Goal: Transaction & Acquisition: Purchase product/service

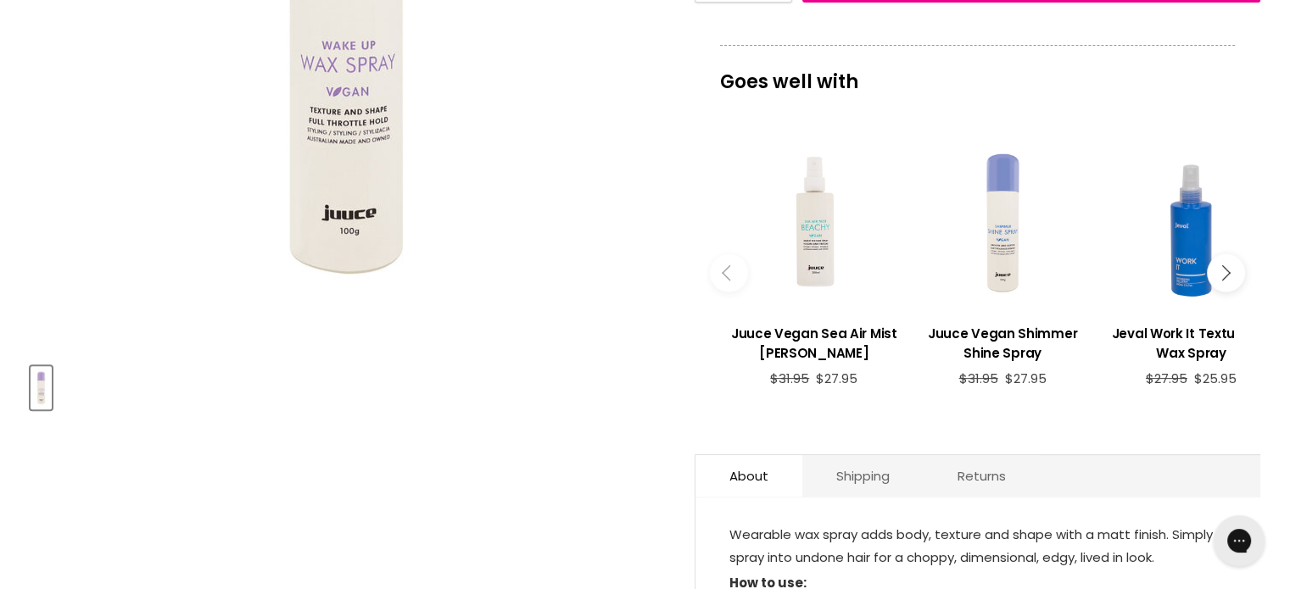
scroll to position [170, 0]
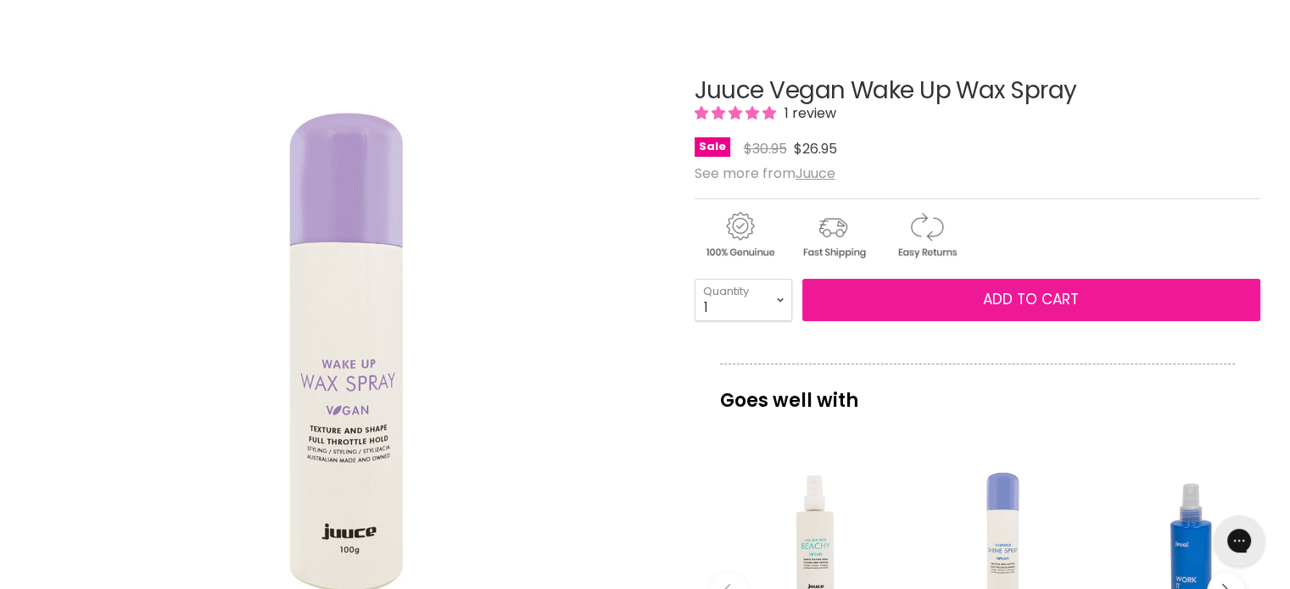
click at [1007, 293] on span "Add to cart" at bounding box center [1031, 299] width 96 height 20
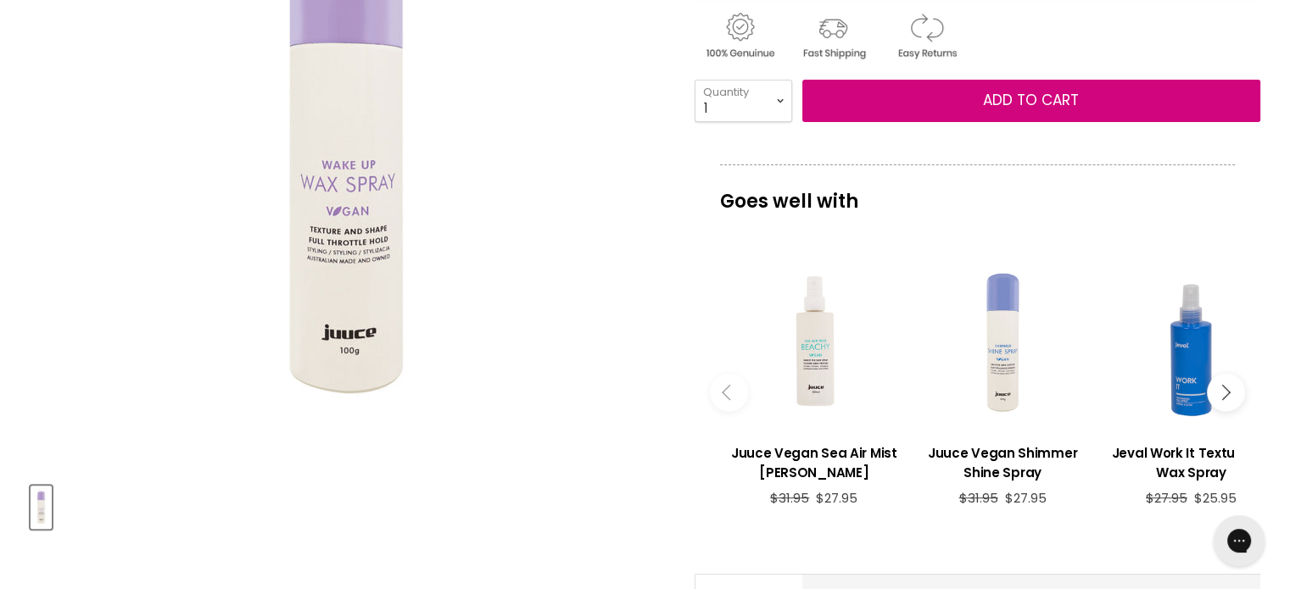
scroll to position [339, 0]
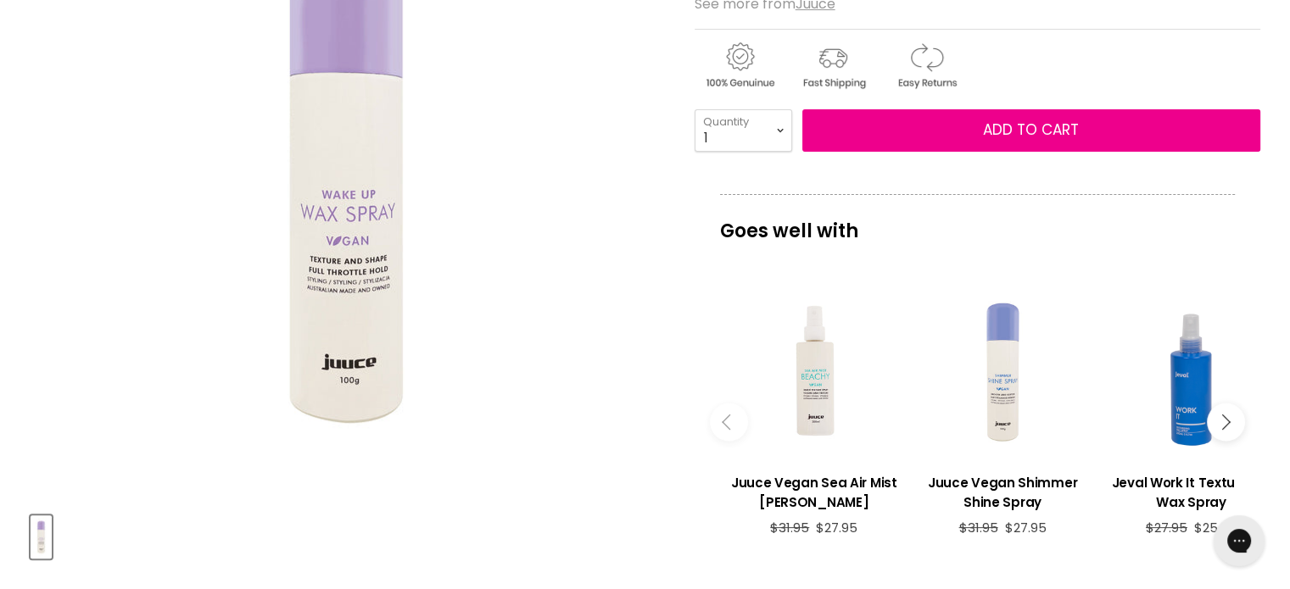
click at [1228, 416] on button "Main content" at bounding box center [1226, 423] width 38 height 38
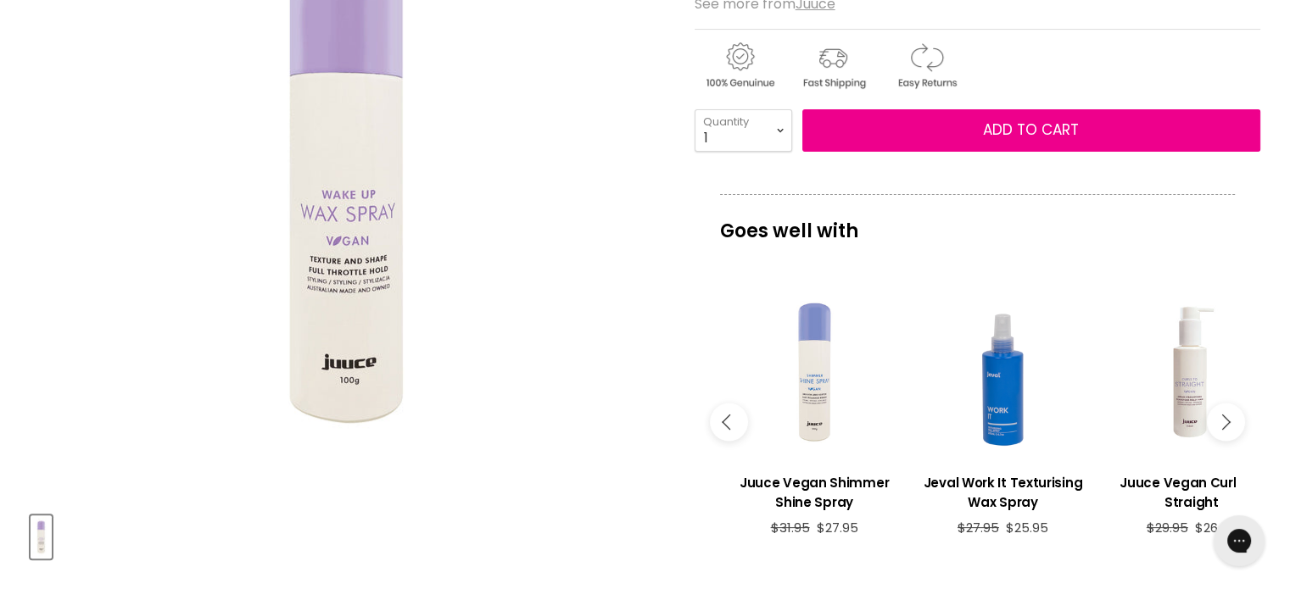
click at [1221, 416] on icon "Main content" at bounding box center [1222, 422] width 15 height 15
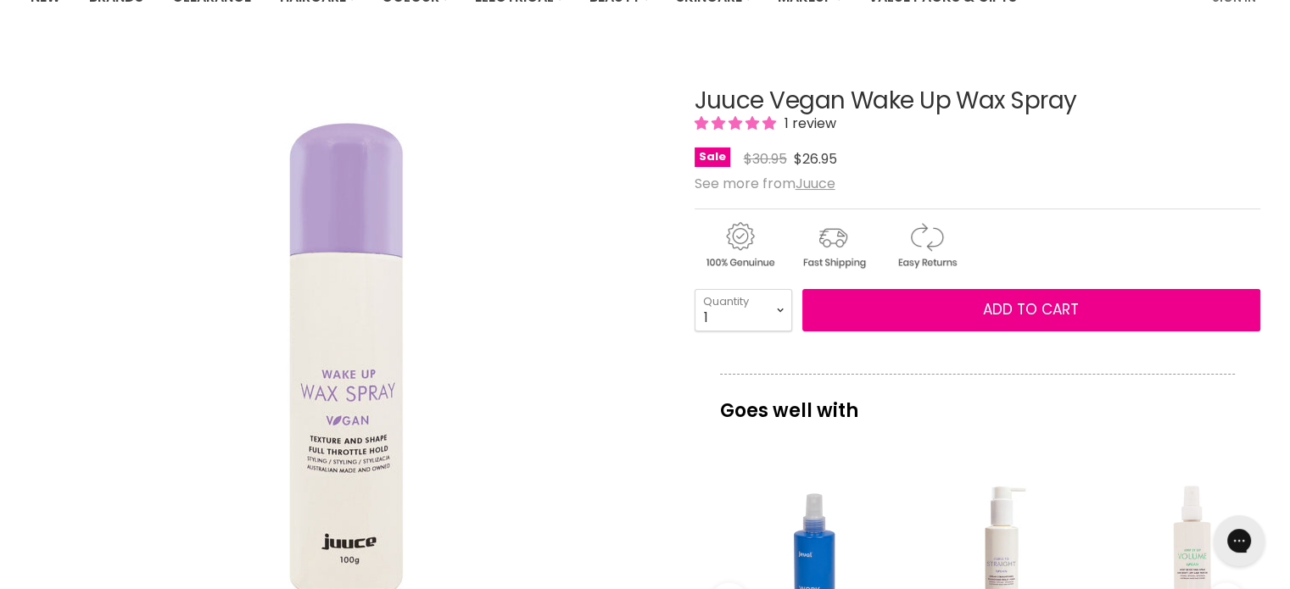
scroll to position [0, 0]
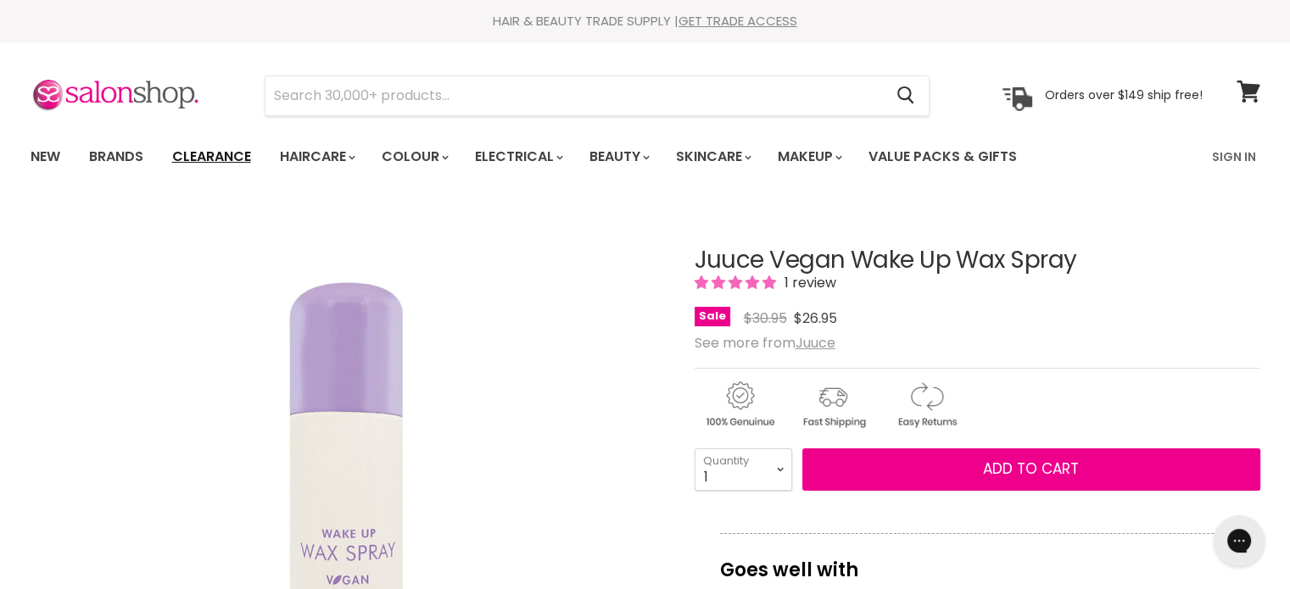
click at [208, 149] on link "Clearance" at bounding box center [211, 157] width 104 height 36
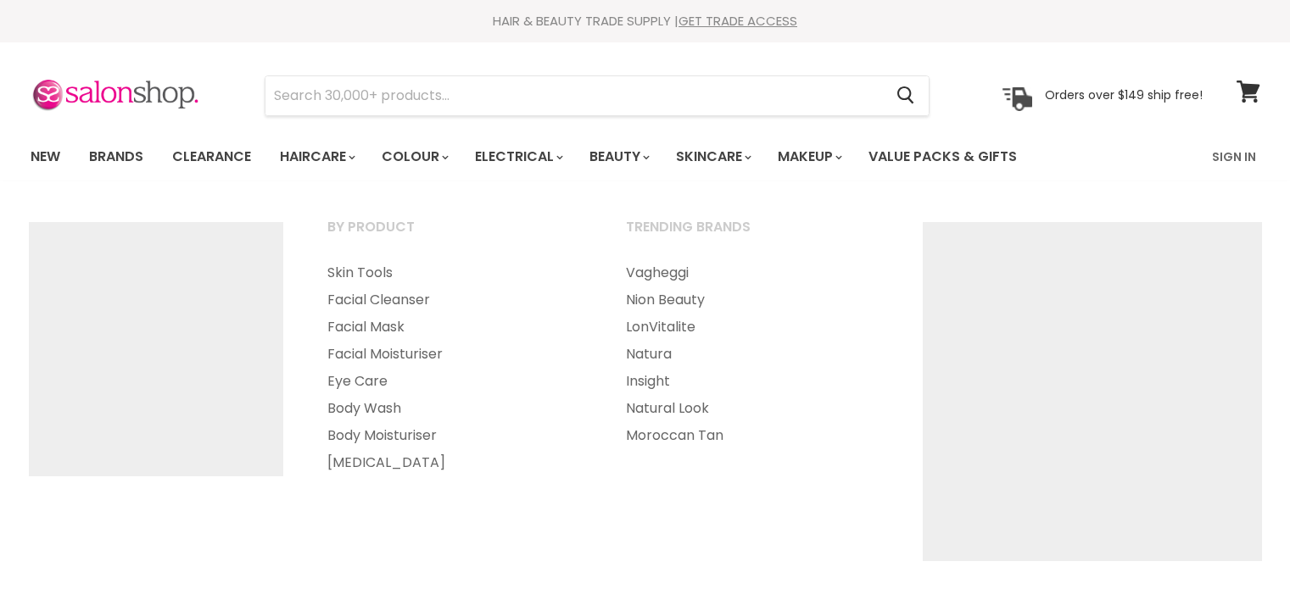
select select "created-descending"
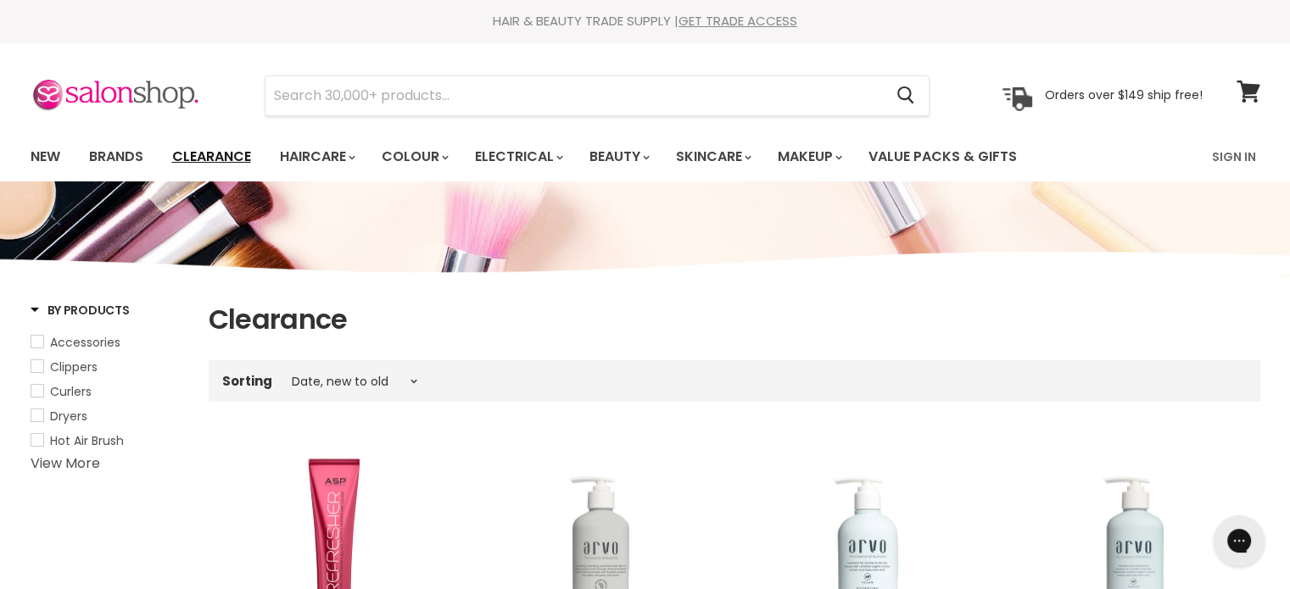
click at [202, 154] on link "Clearance" at bounding box center [211, 157] width 104 height 36
select select "created-descending"
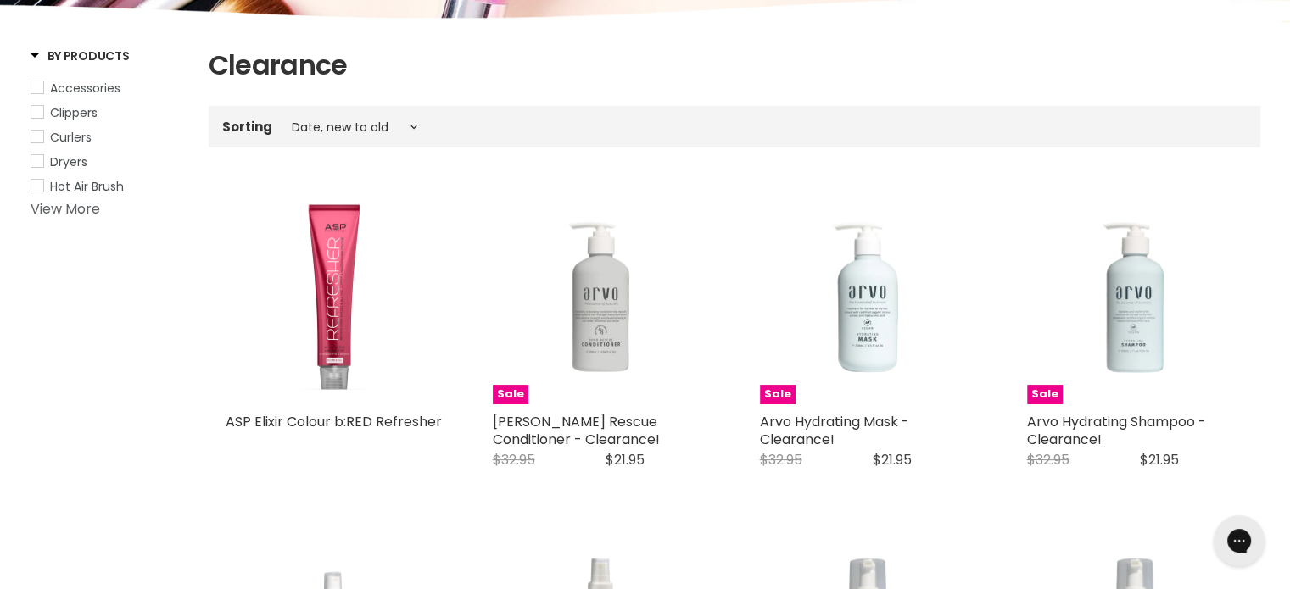
click at [55, 209] on link "View More" at bounding box center [66, 209] width 70 height 20
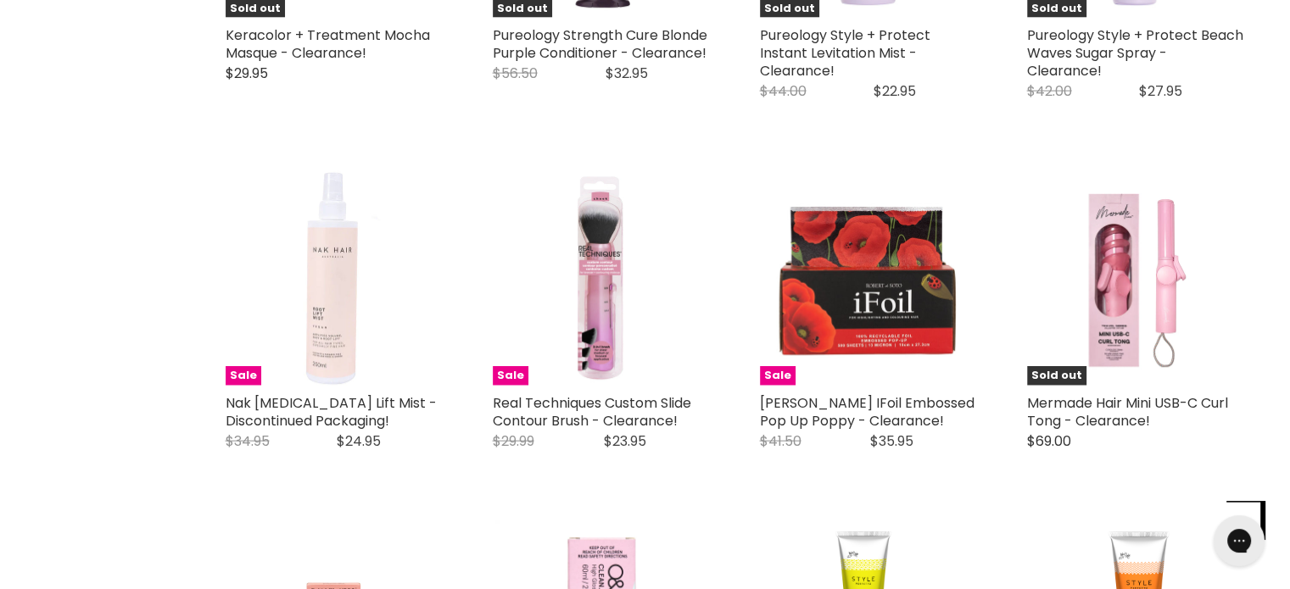
scroll to position [3817, 0]
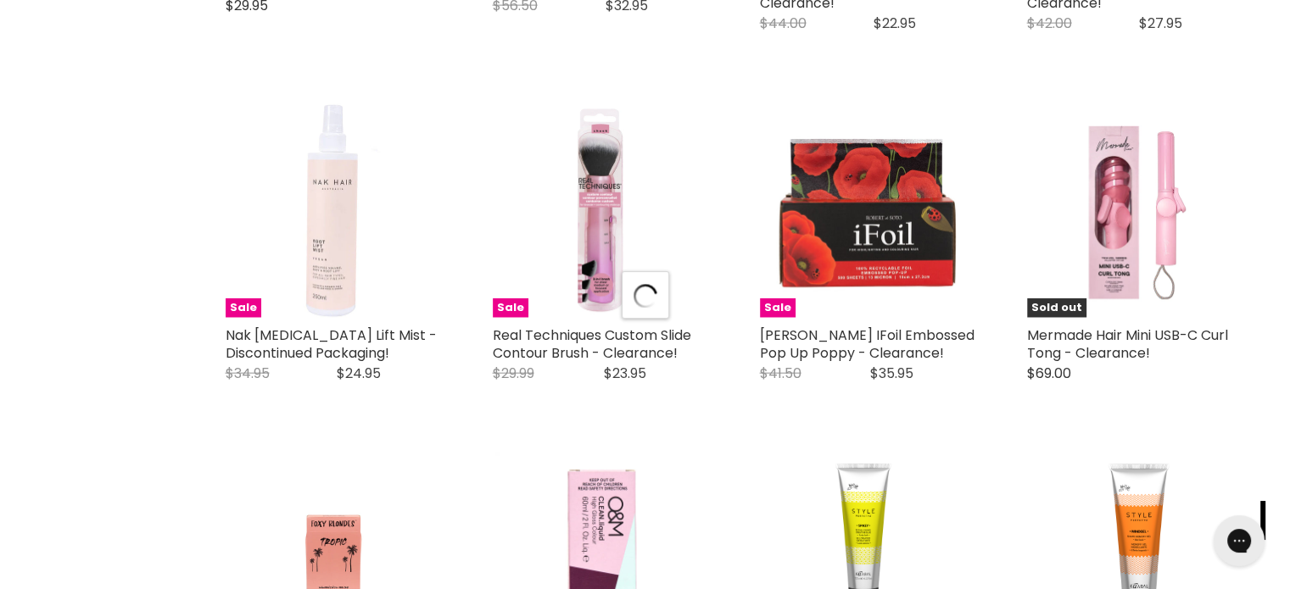
scroll to position [4071, 0]
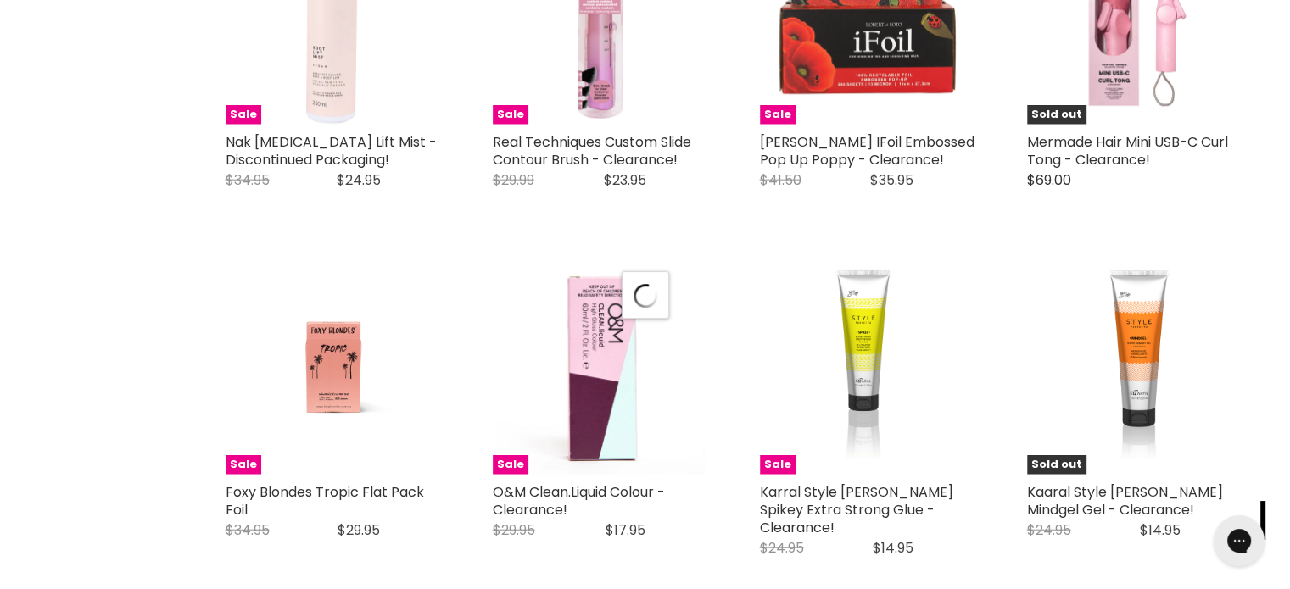
select select "created-descending"
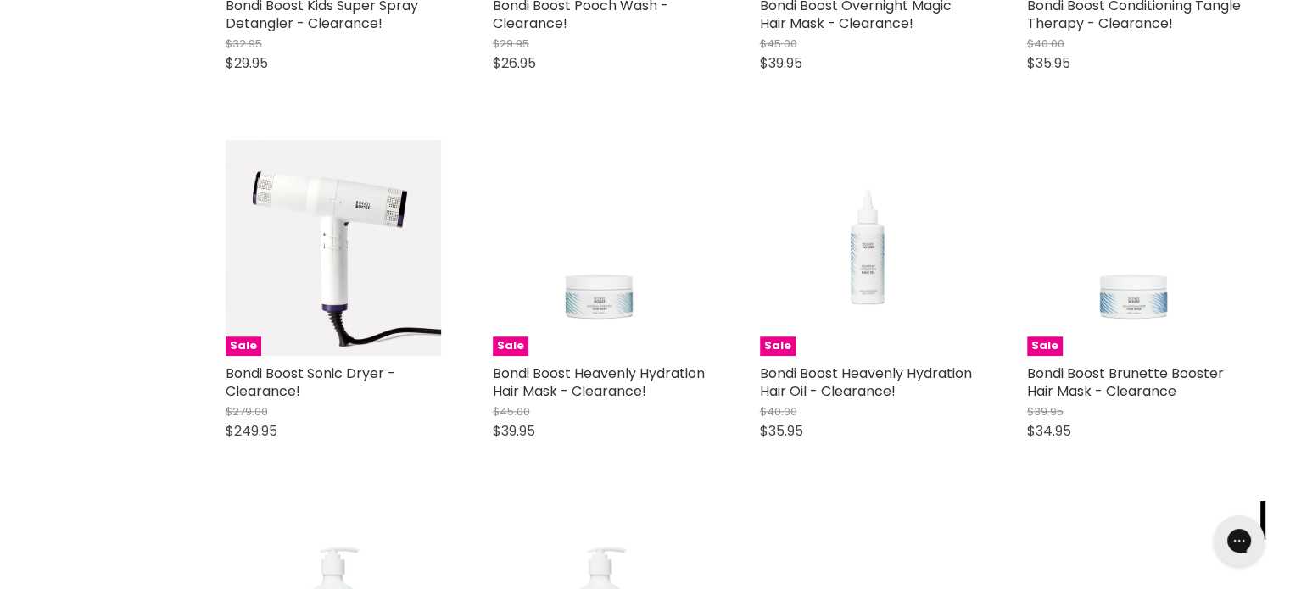
scroll to position [8312, 0]
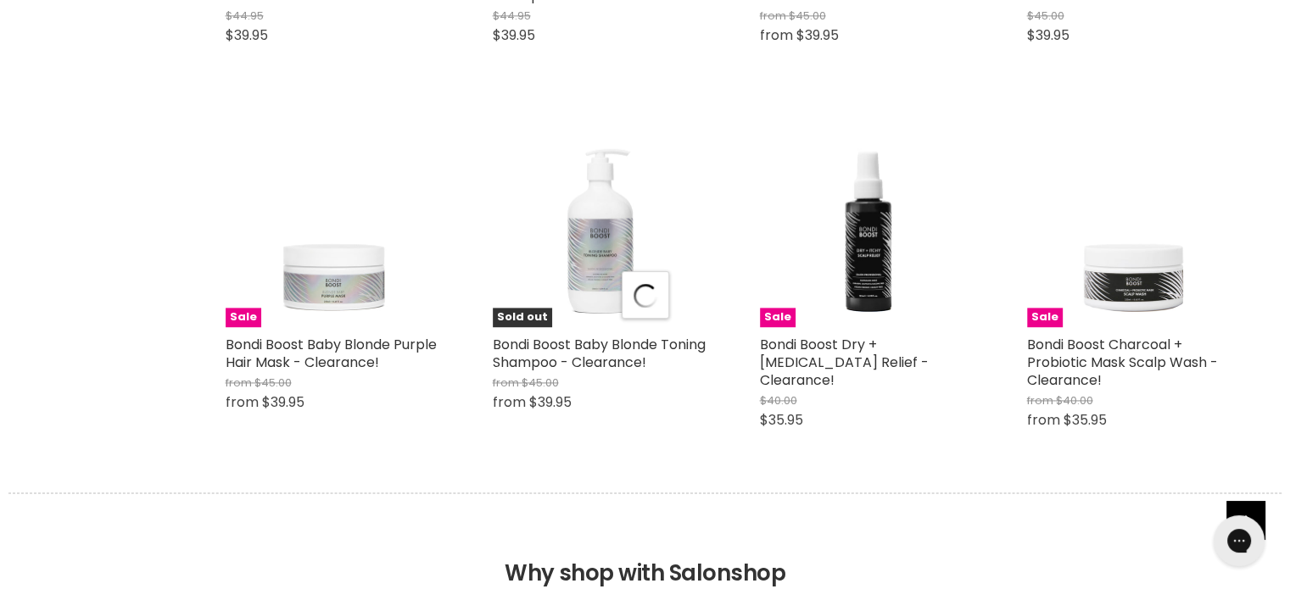
select select "created-descending"
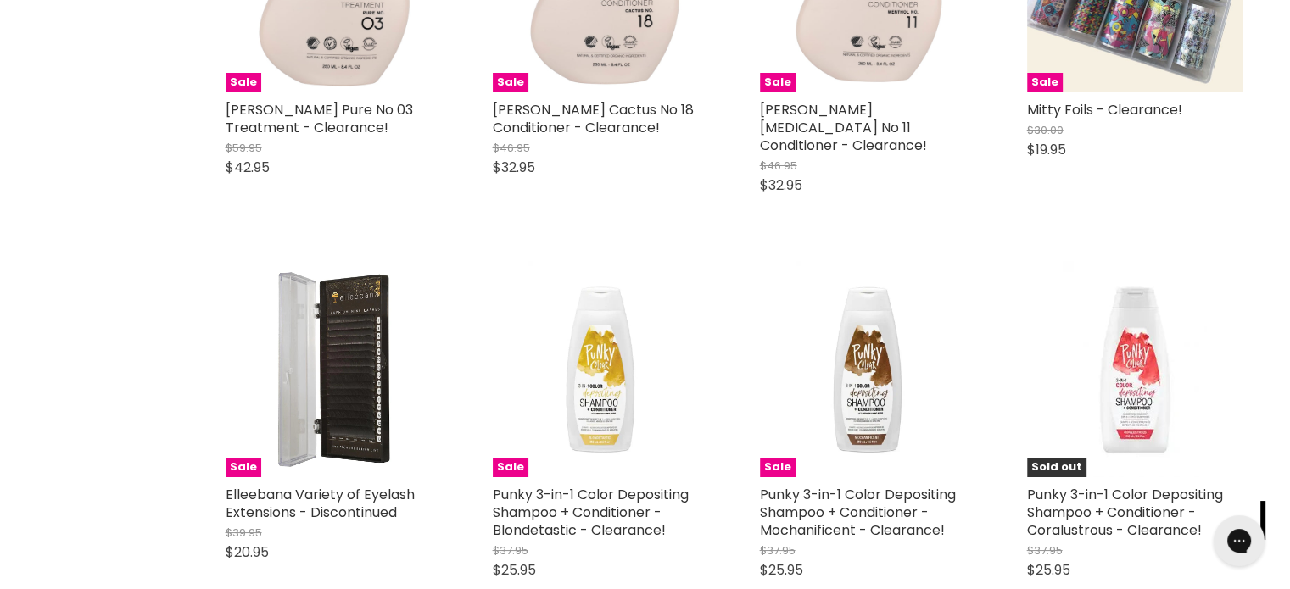
scroll to position [12892, 0]
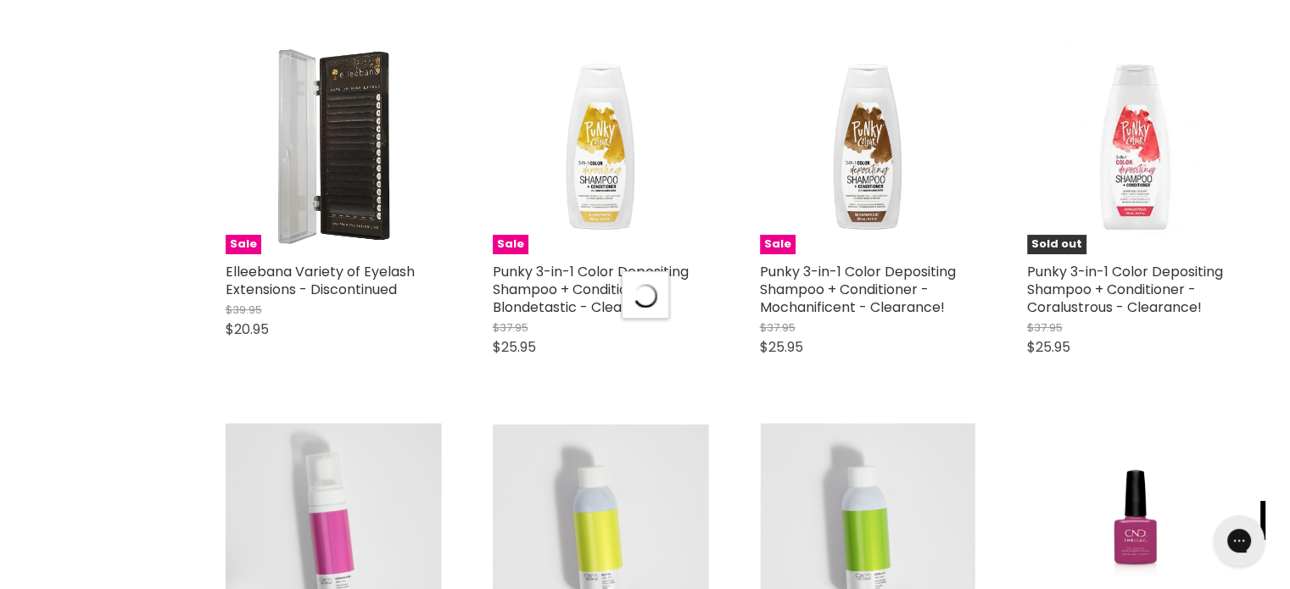
scroll to position [13231, 0]
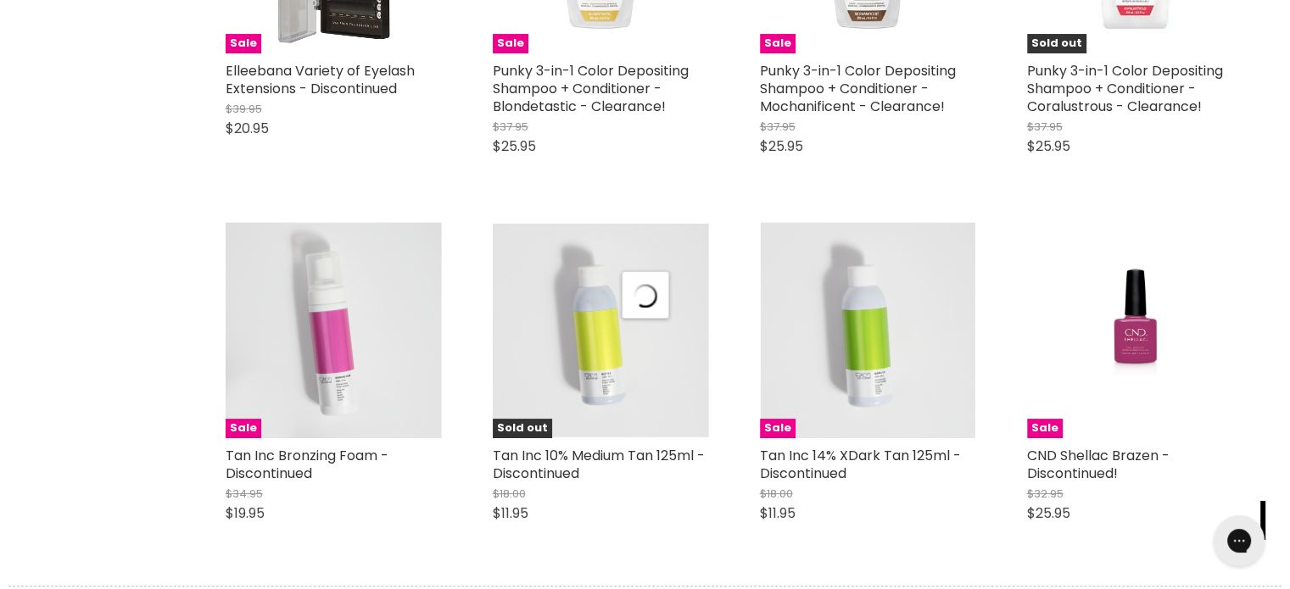
select select "created-descending"
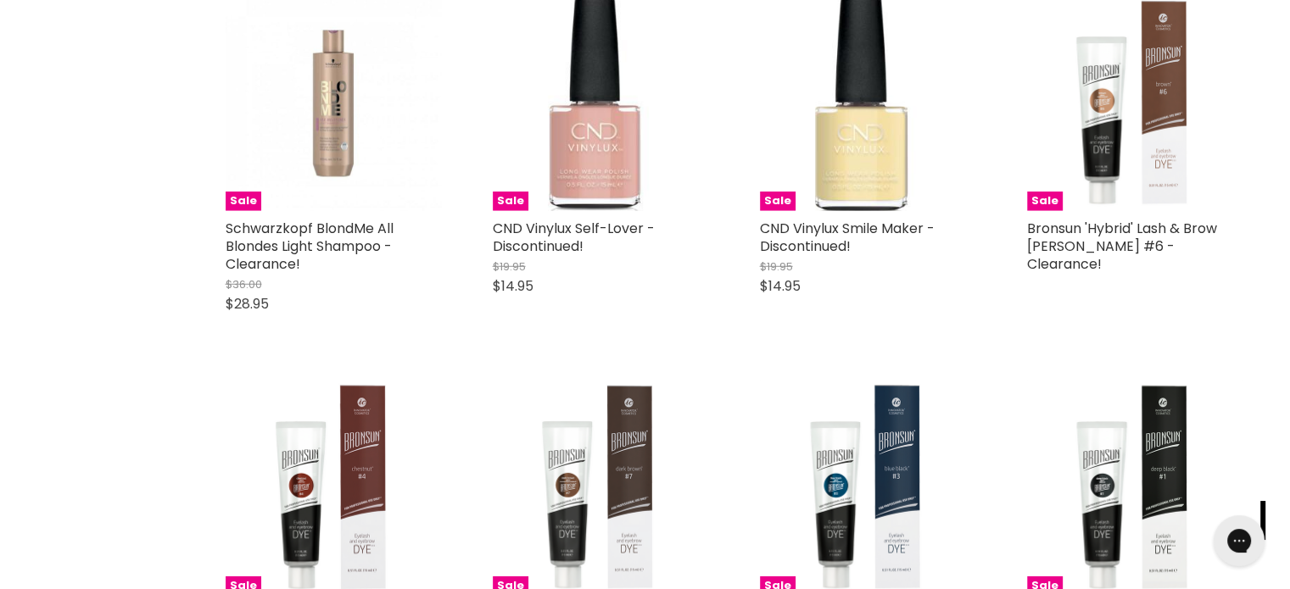
scroll to position [17556, 0]
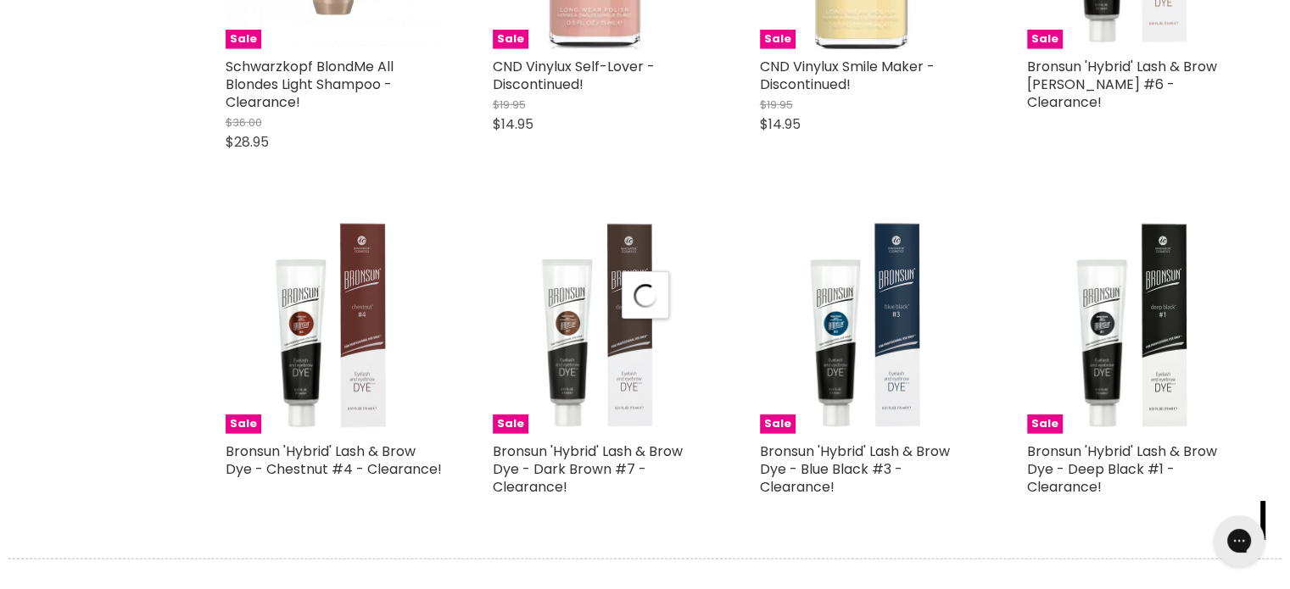
scroll to position [17726, 0]
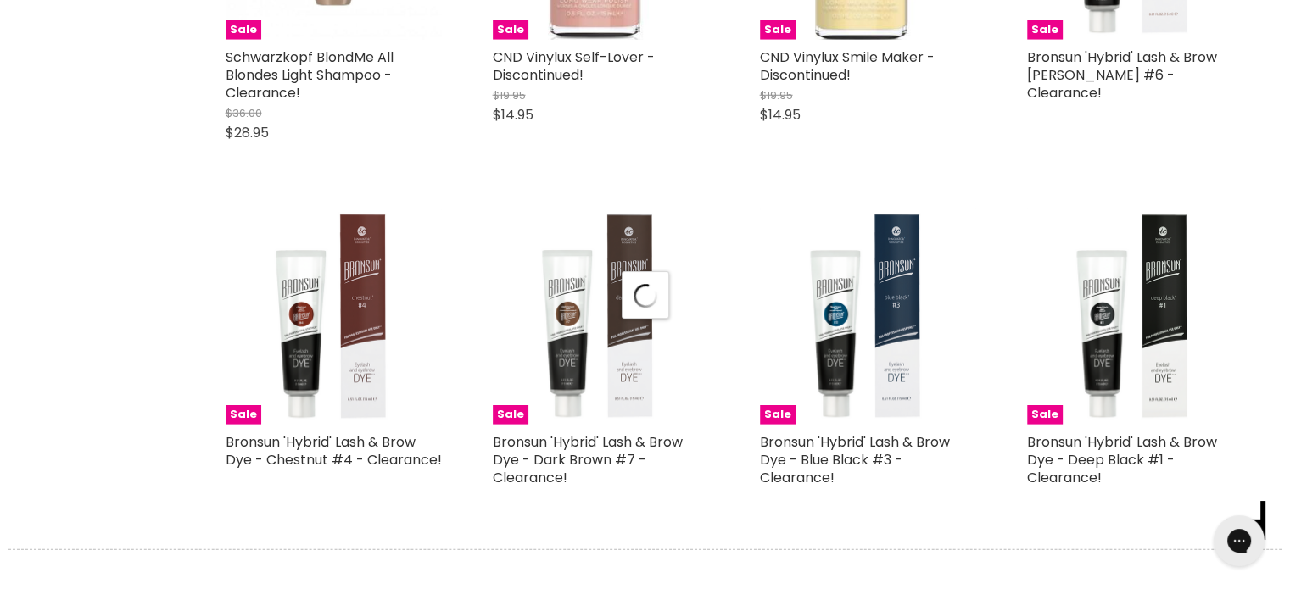
select select "created-descending"
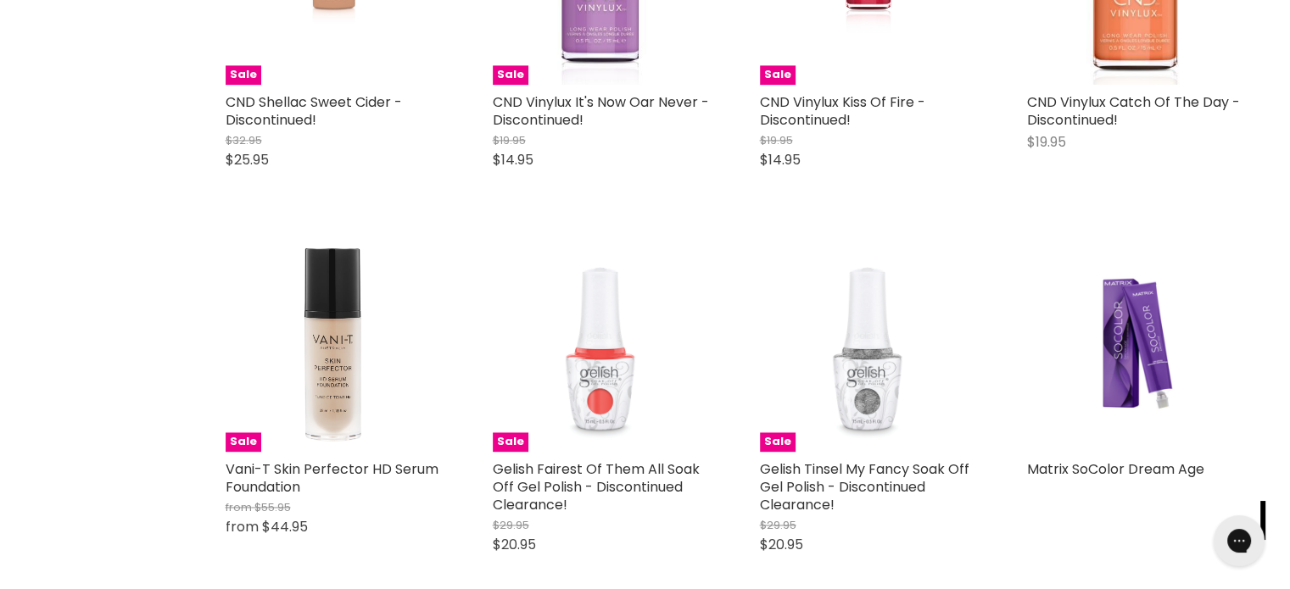
scroll to position [21797, 0]
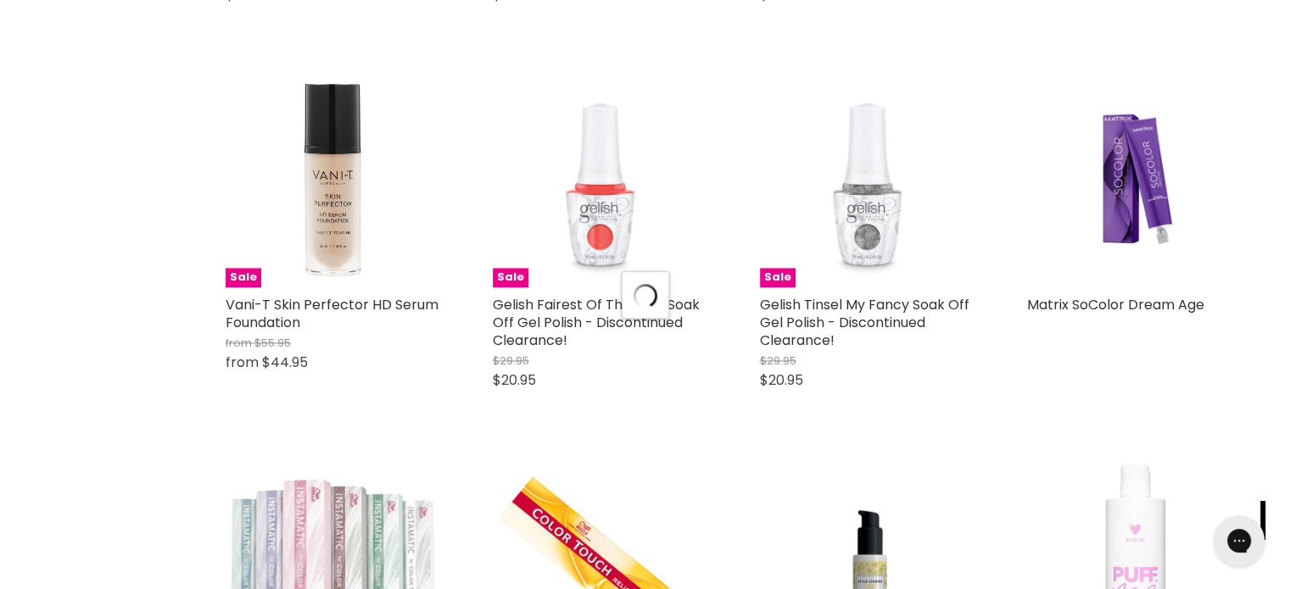
scroll to position [22221, 0]
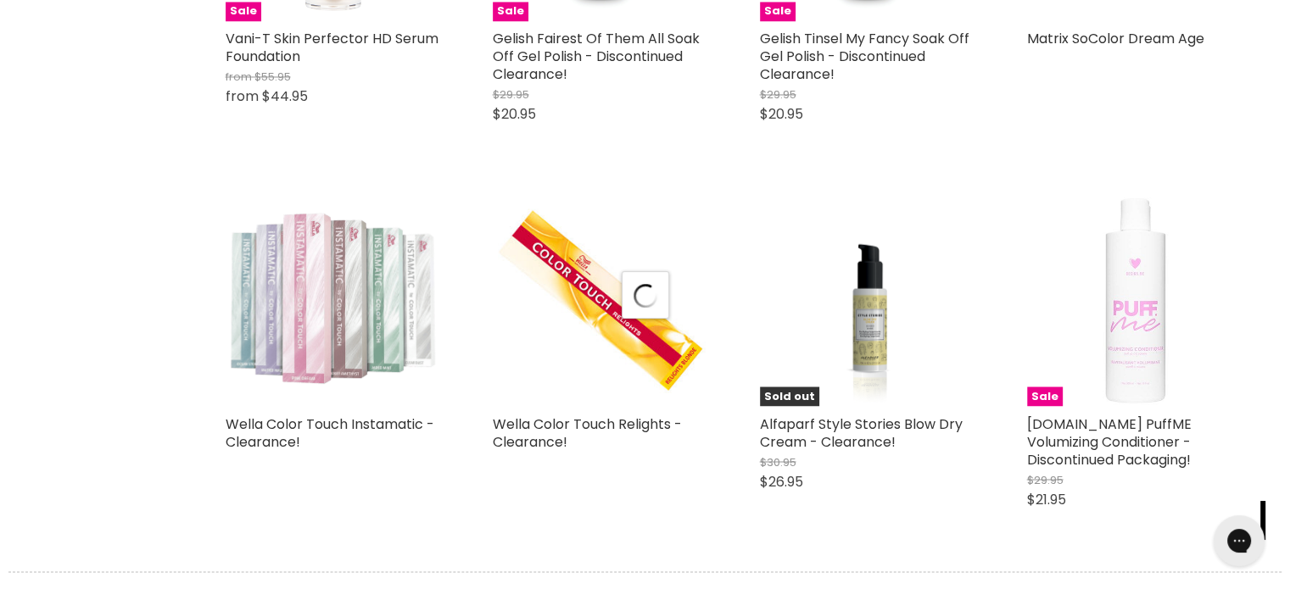
select select "created-descending"
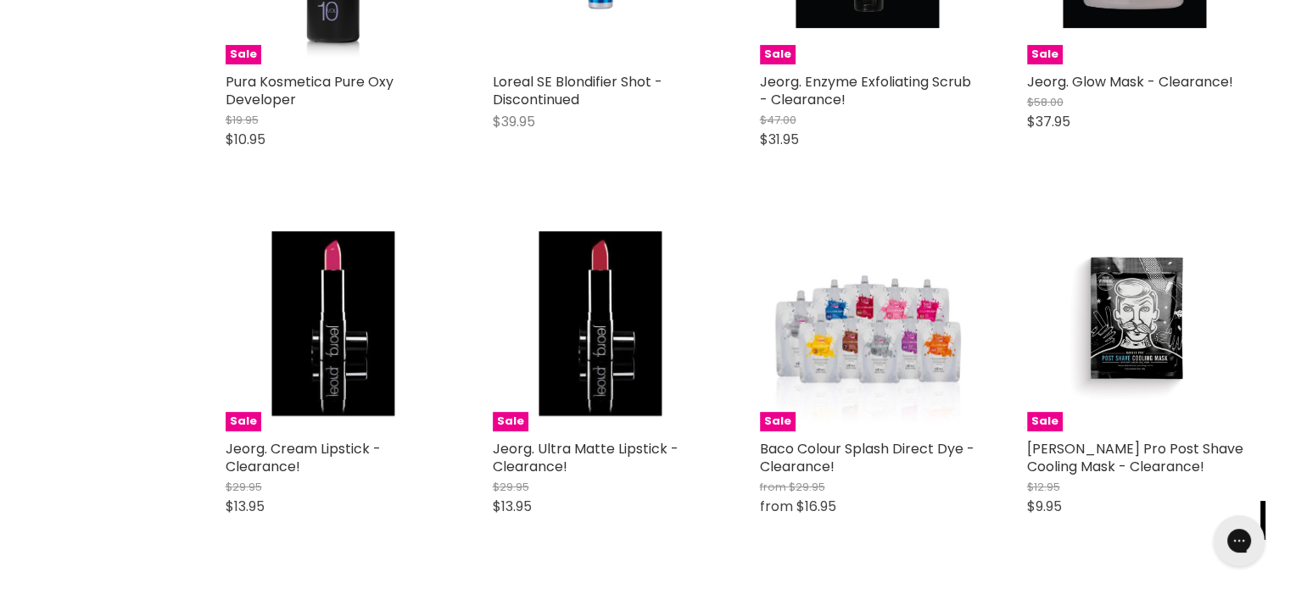
scroll to position [26377, 0]
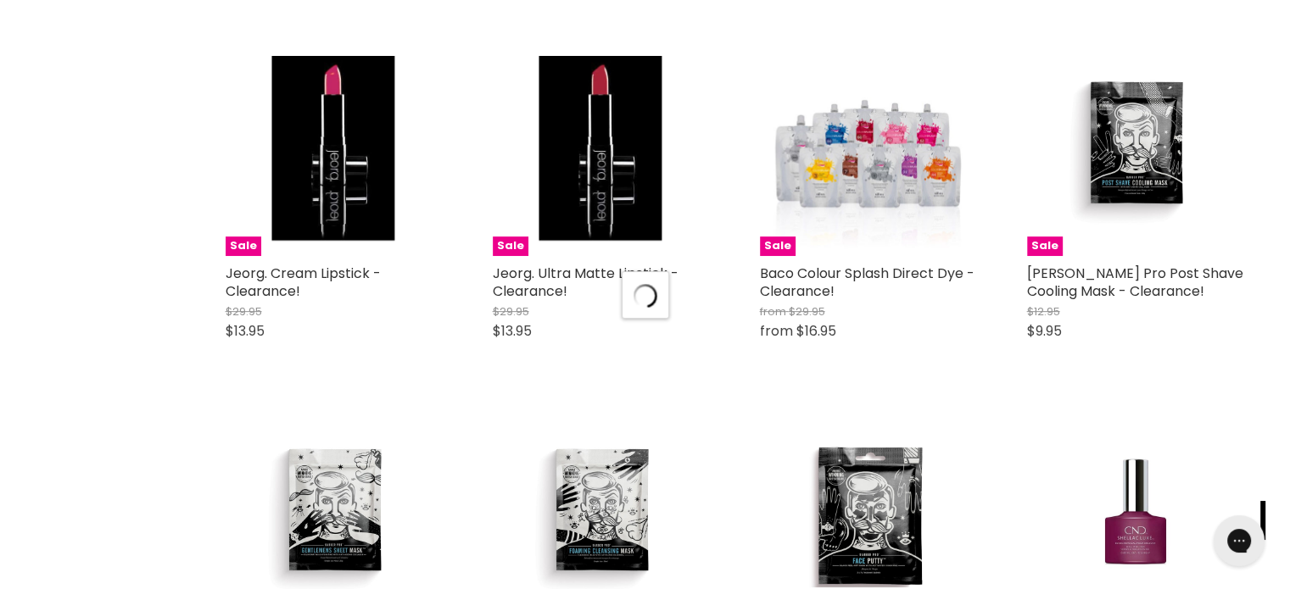
scroll to position [26632, 0]
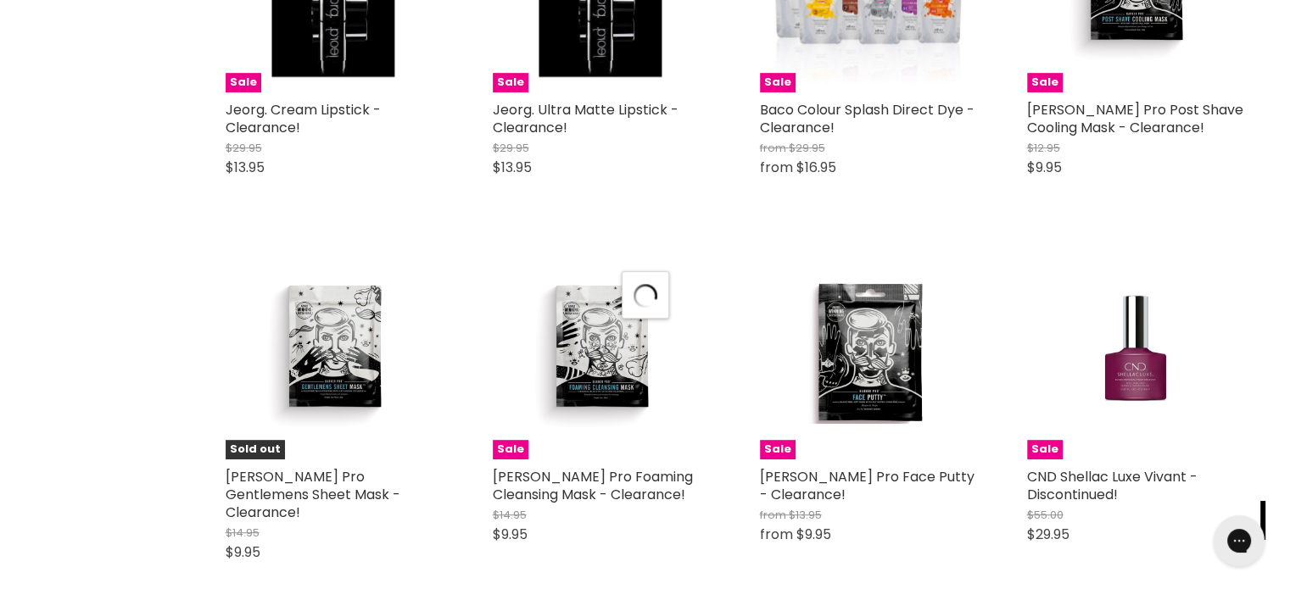
select select "created-descending"
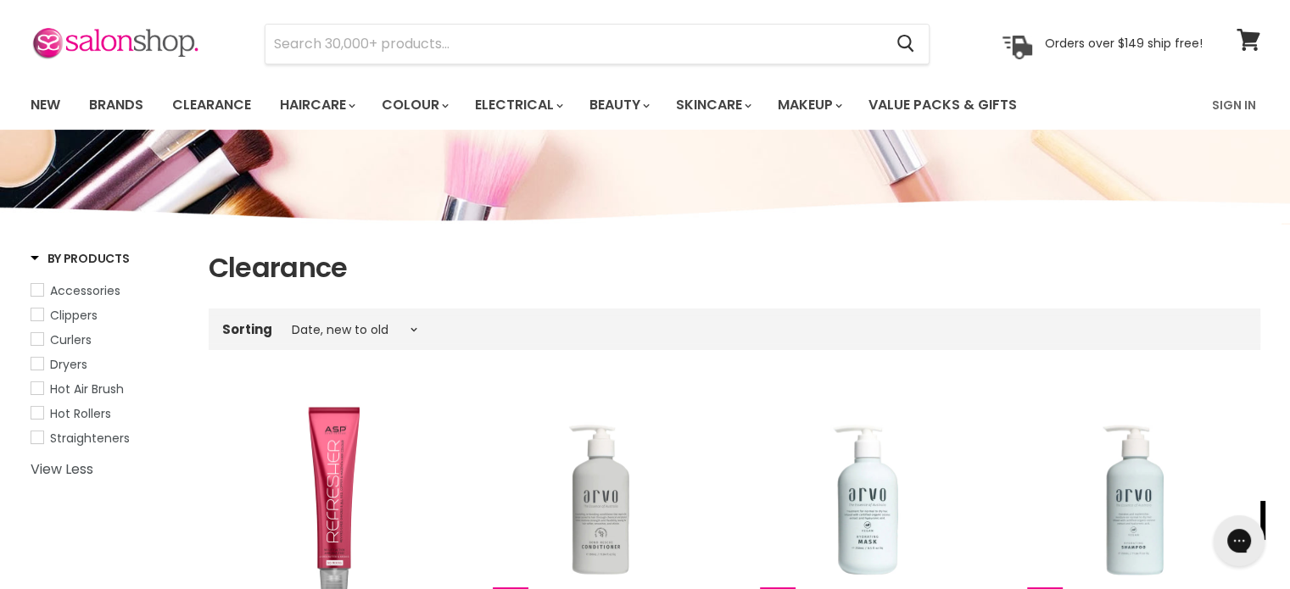
scroll to position [0, 0]
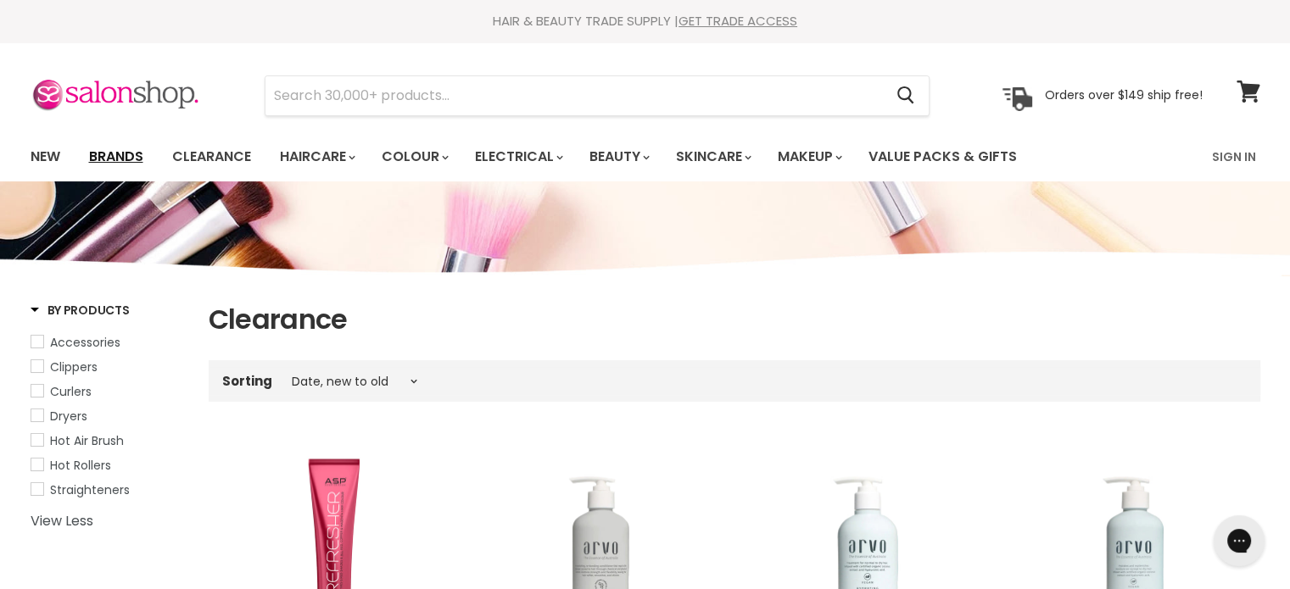
click at [115, 154] on link "Brands" at bounding box center [116, 157] width 80 height 36
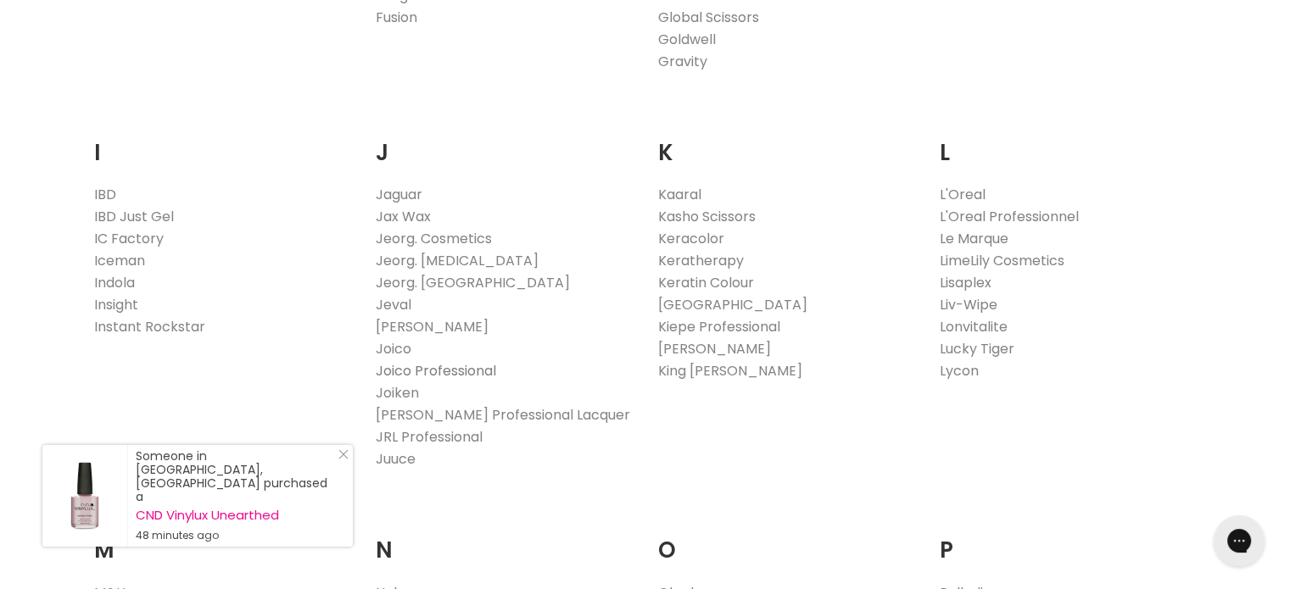
scroll to position [1526, 0]
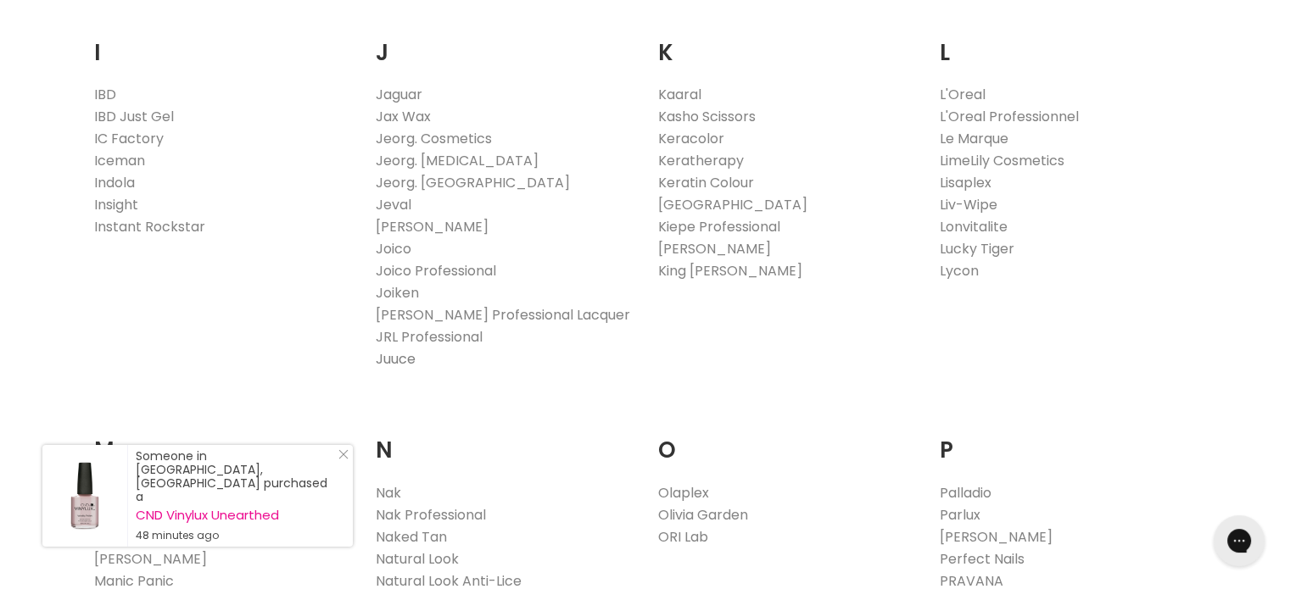
click at [392, 359] on link "Juuce" at bounding box center [396, 359] width 40 height 20
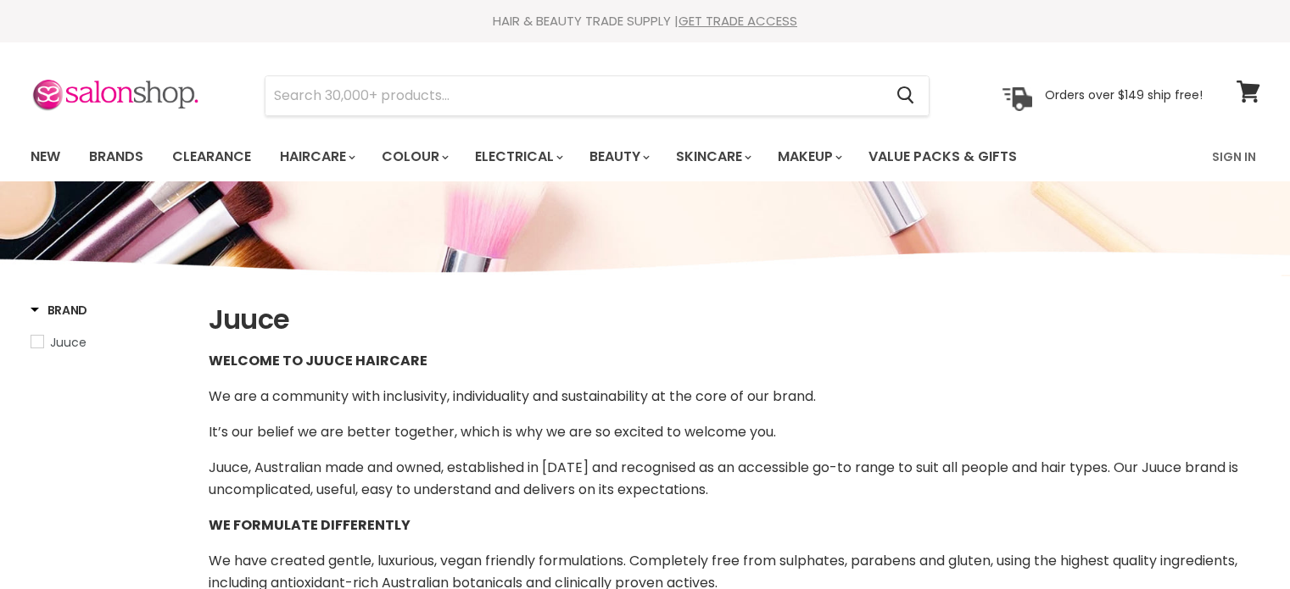
select select "manual"
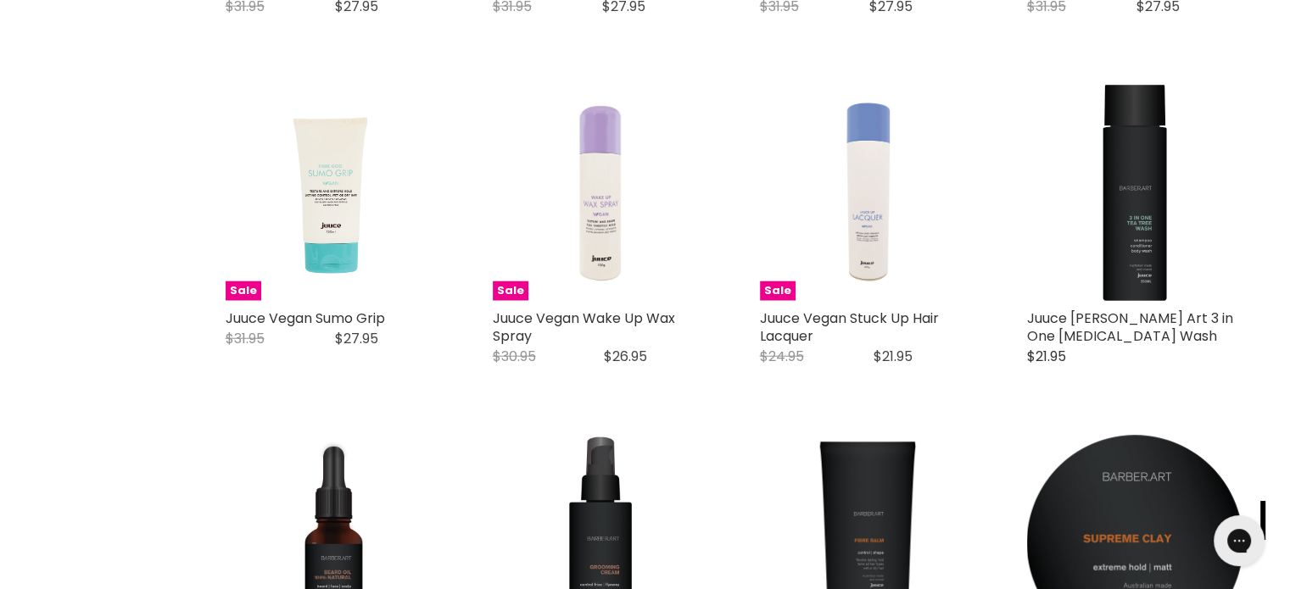
scroll to position [4156, 0]
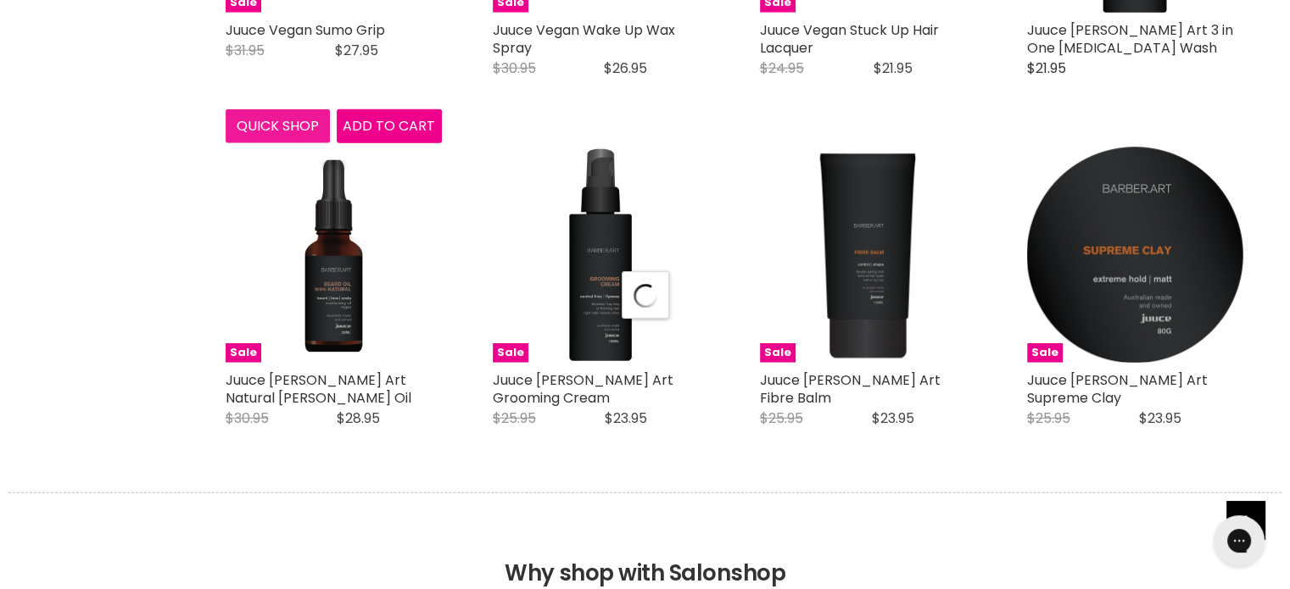
scroll to position [4495, 0]
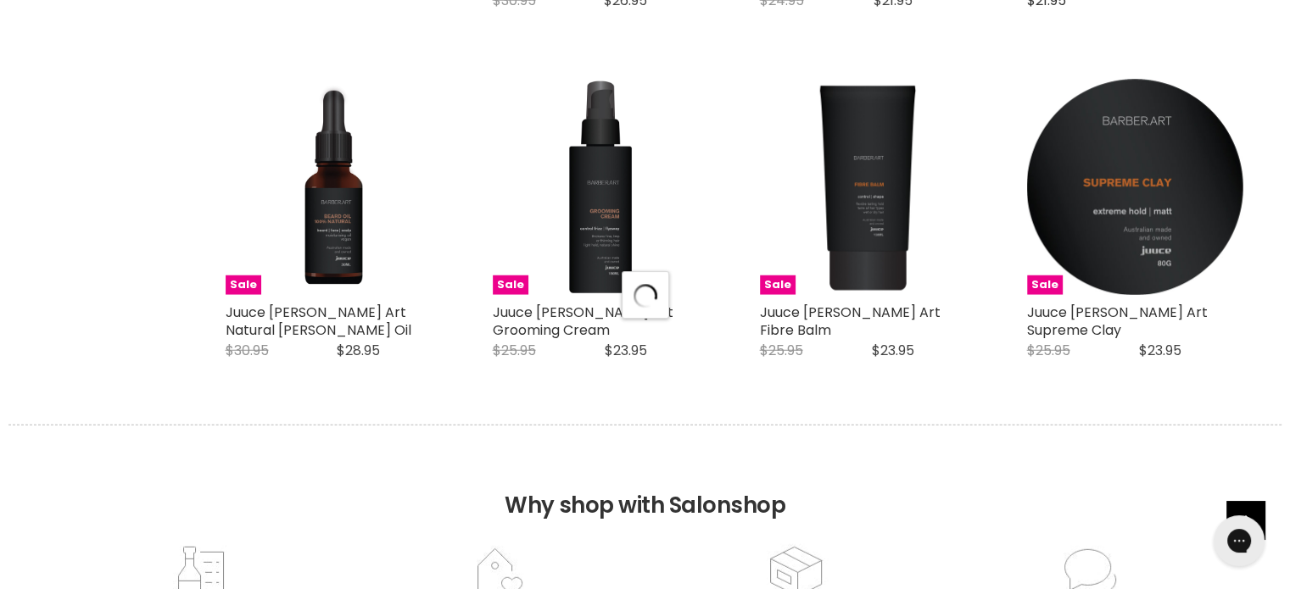
select select "manual"
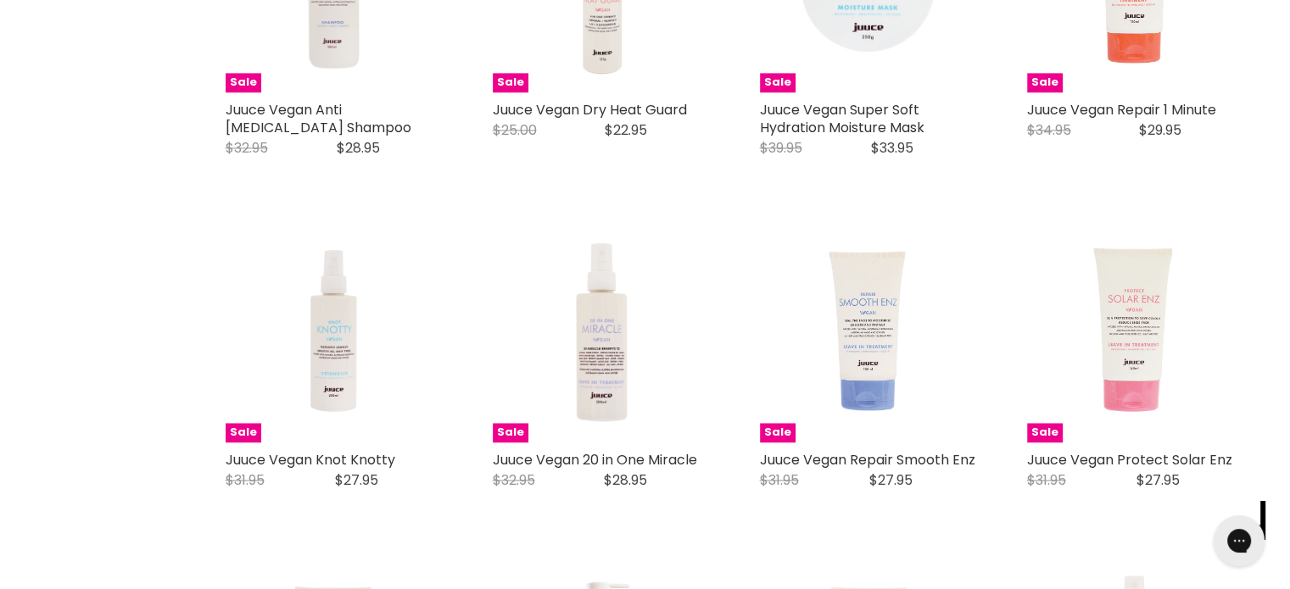
scroll to position [2629, 0]
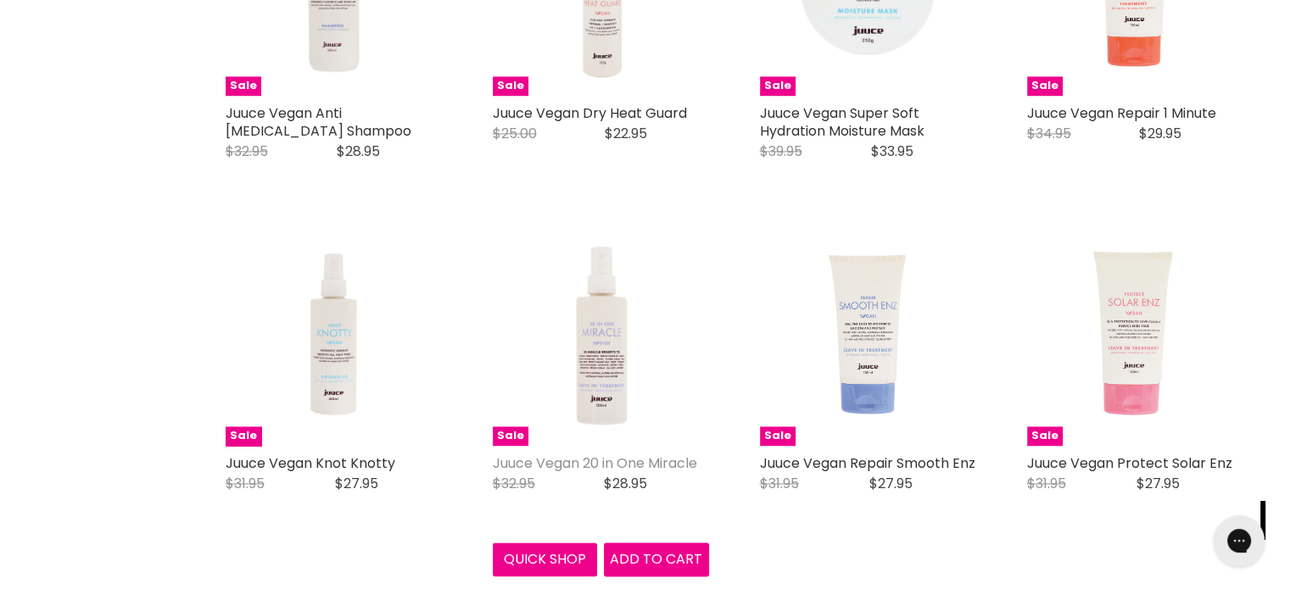
click at [611, 467] on link "Juuce Vegan 20 in One Miracle" at bounding box center [595, 464] width 204 height 20
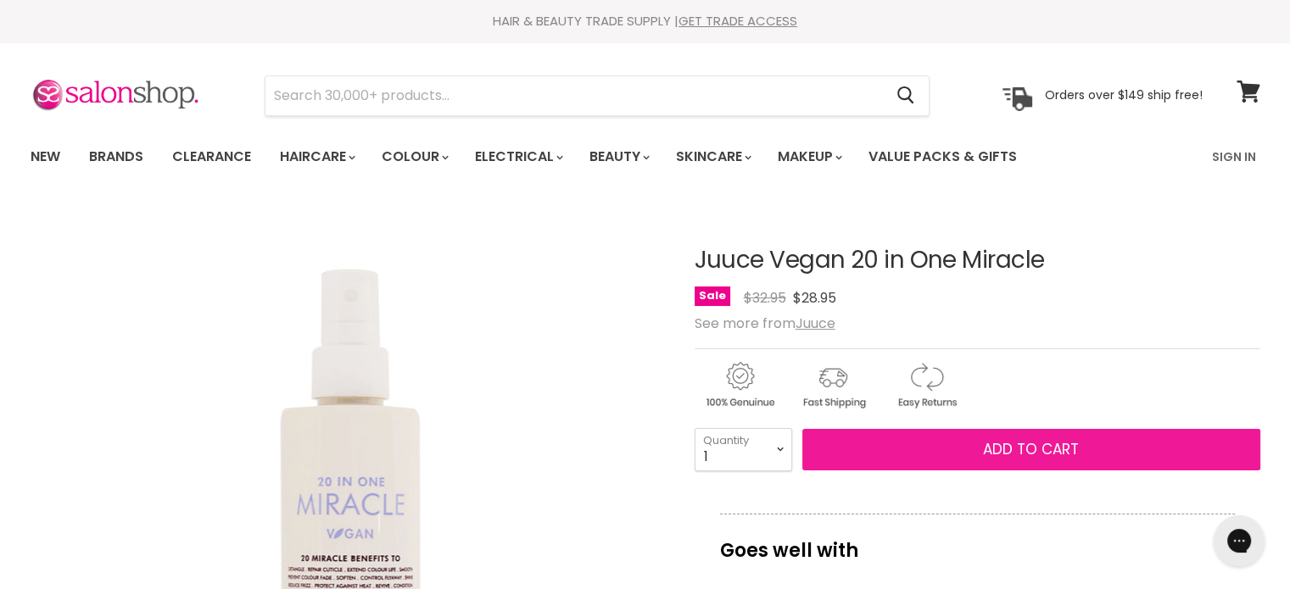
click at [1016, 441] on span "Add to cart" at bounding box center [1031, 449] width 96 height 20
click at [1014, 444] on span "Add to cart" at bounding box center [1031, 449] width 96 height 20
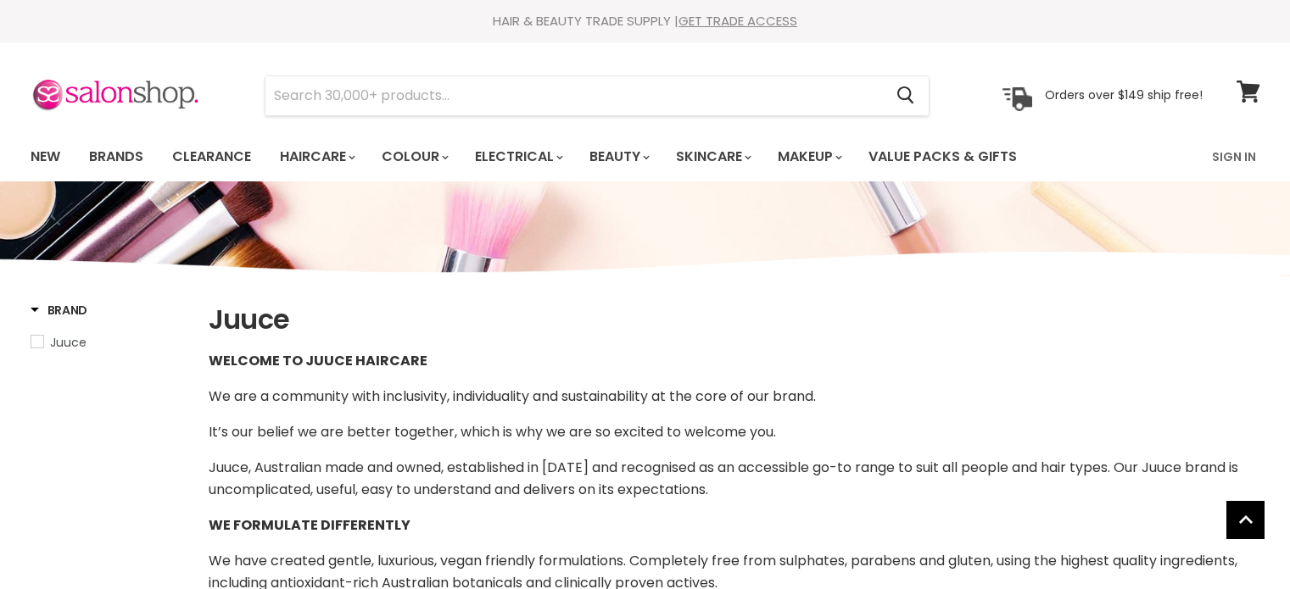
select select "manual"
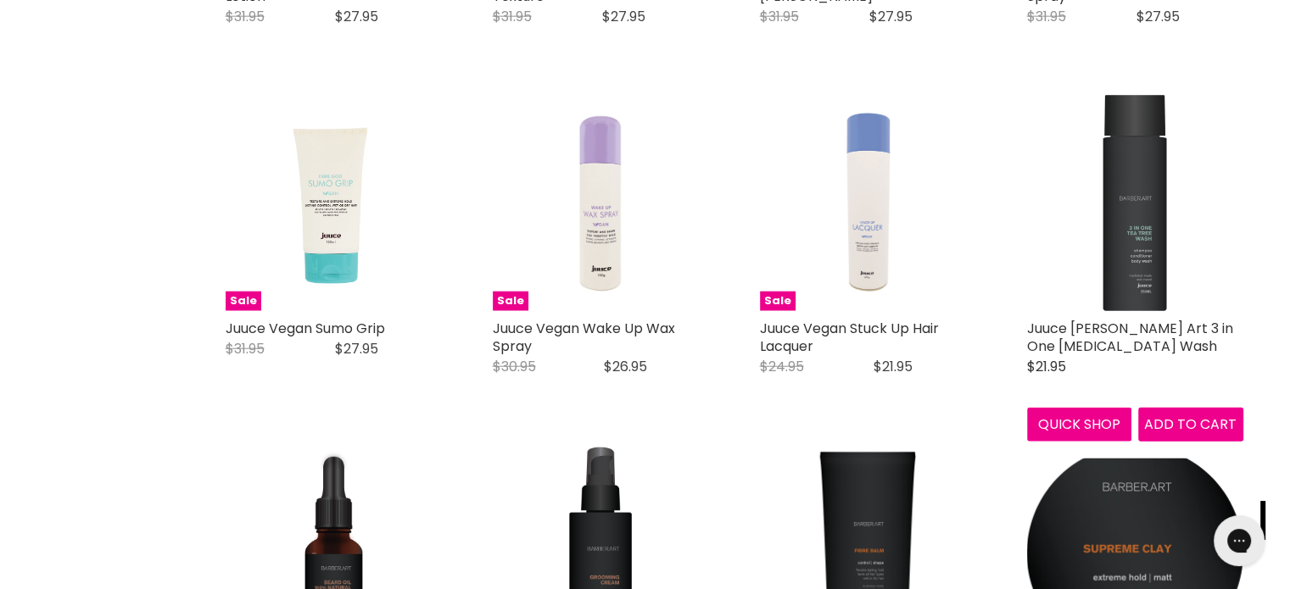
scroll to position [4199, 0]
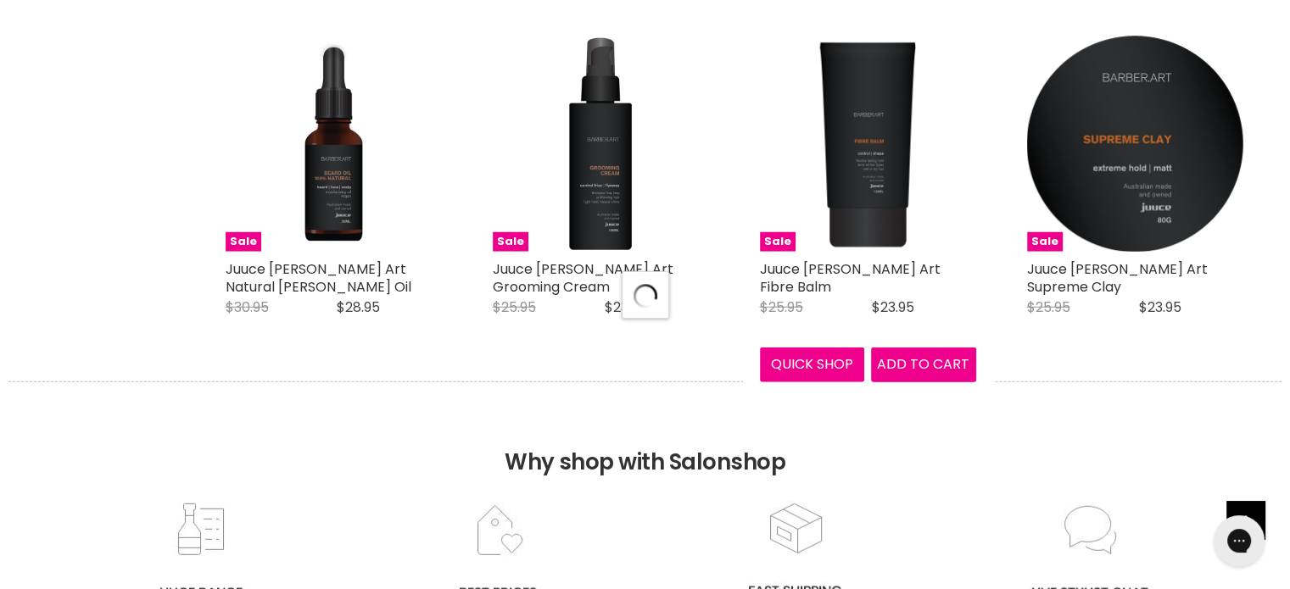
select select "manual"
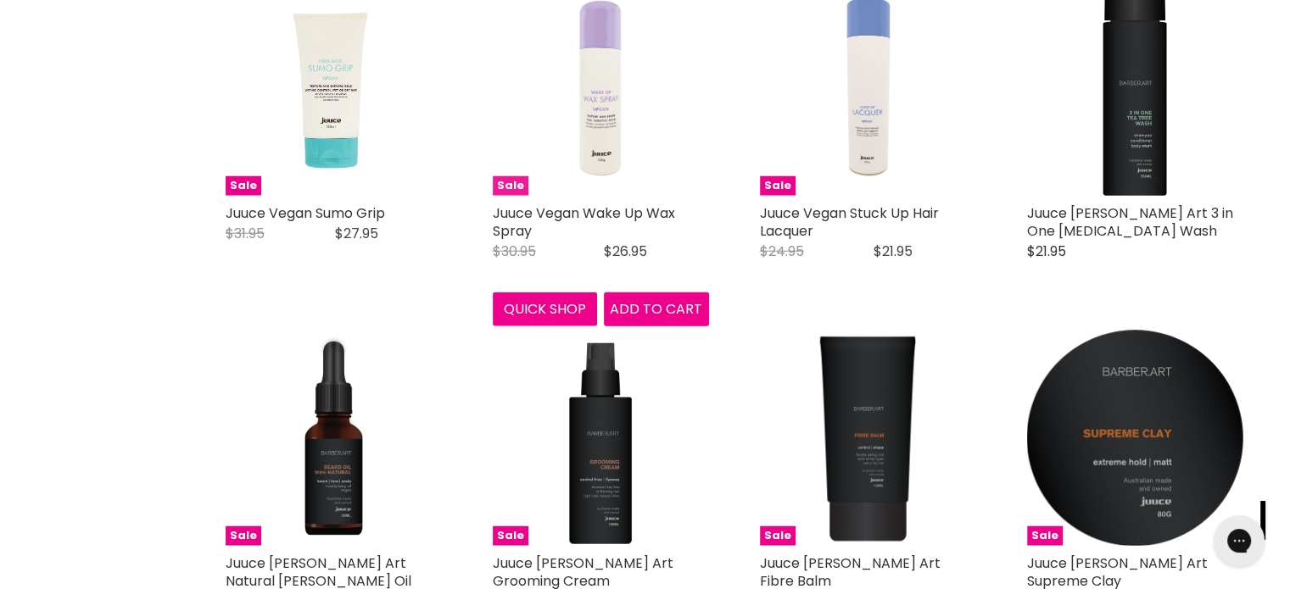
scroll to position [4284, 0]
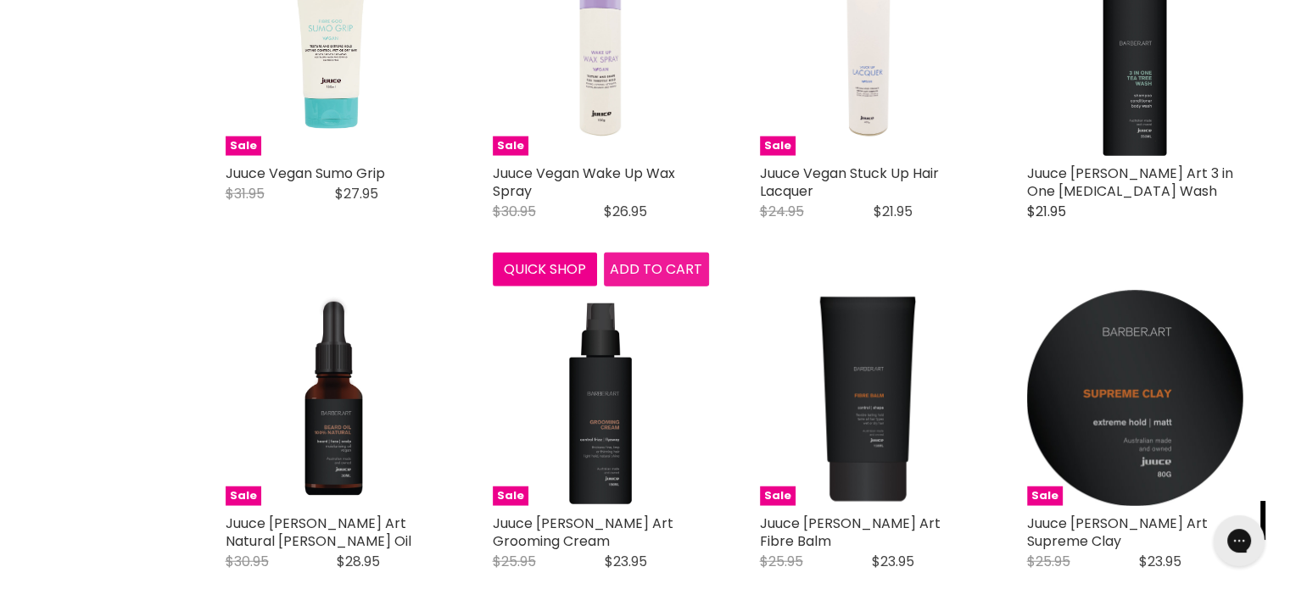
click at [643, 279] on span "Add to cart" at bounding box center [656, 270] width 92 height 20
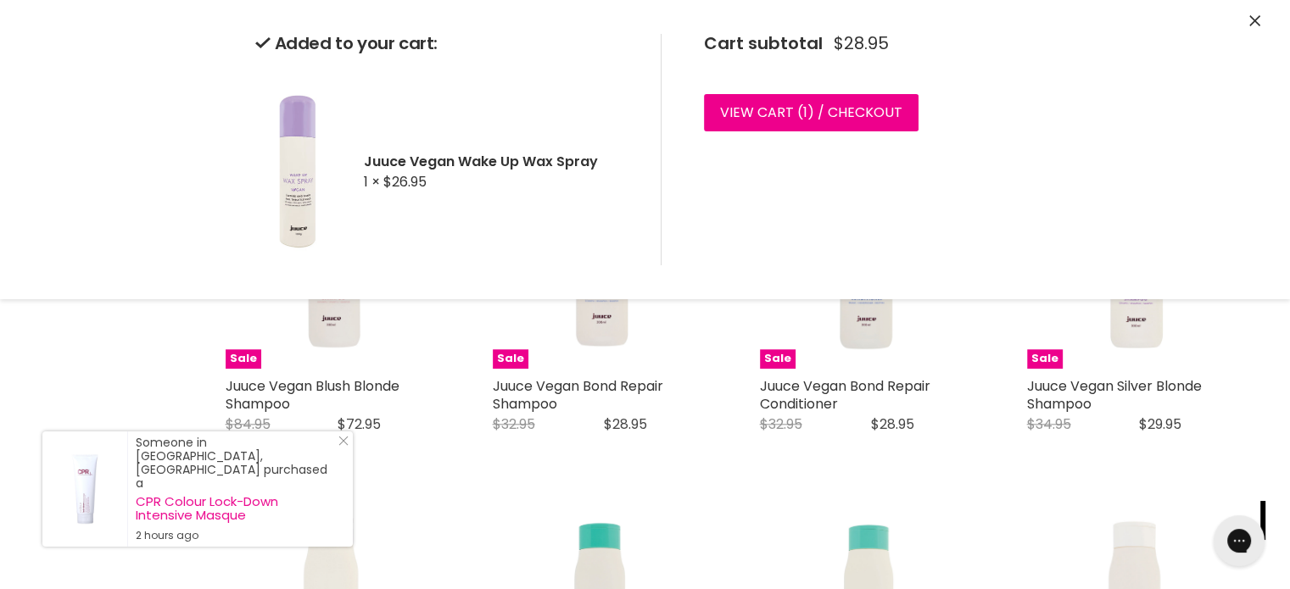
scroll to position [1655, 0]
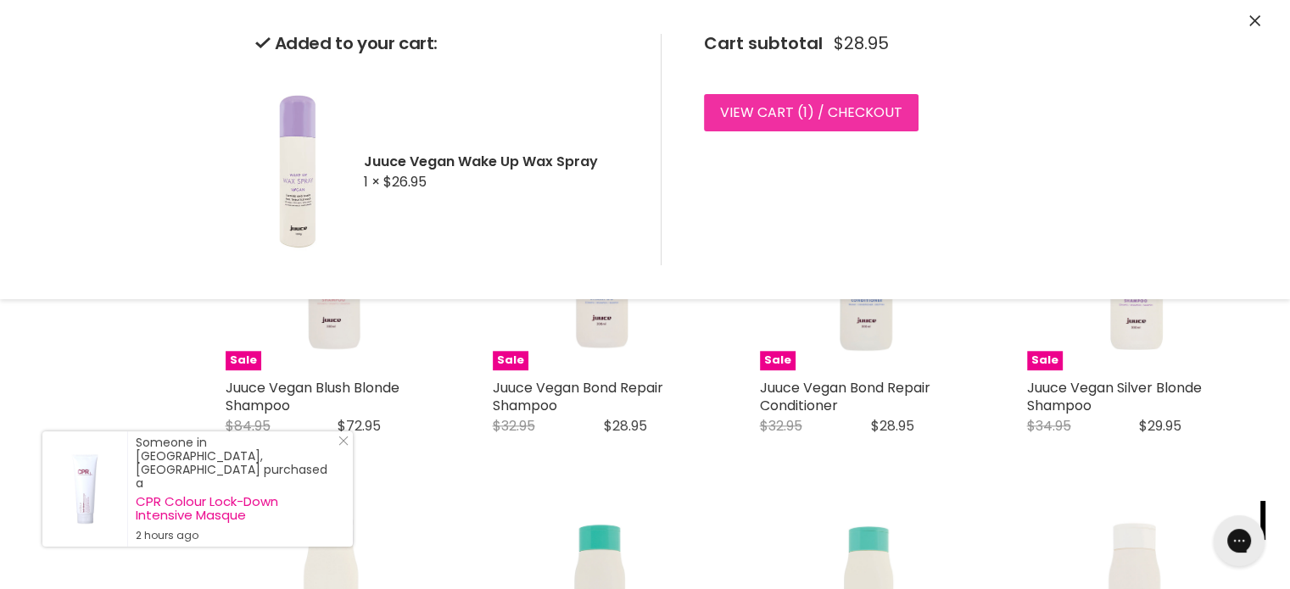
click at [779, 109] on link "View cart ( 1 ) / Checkout" at bounding box center [811, 112] width 215 height 37
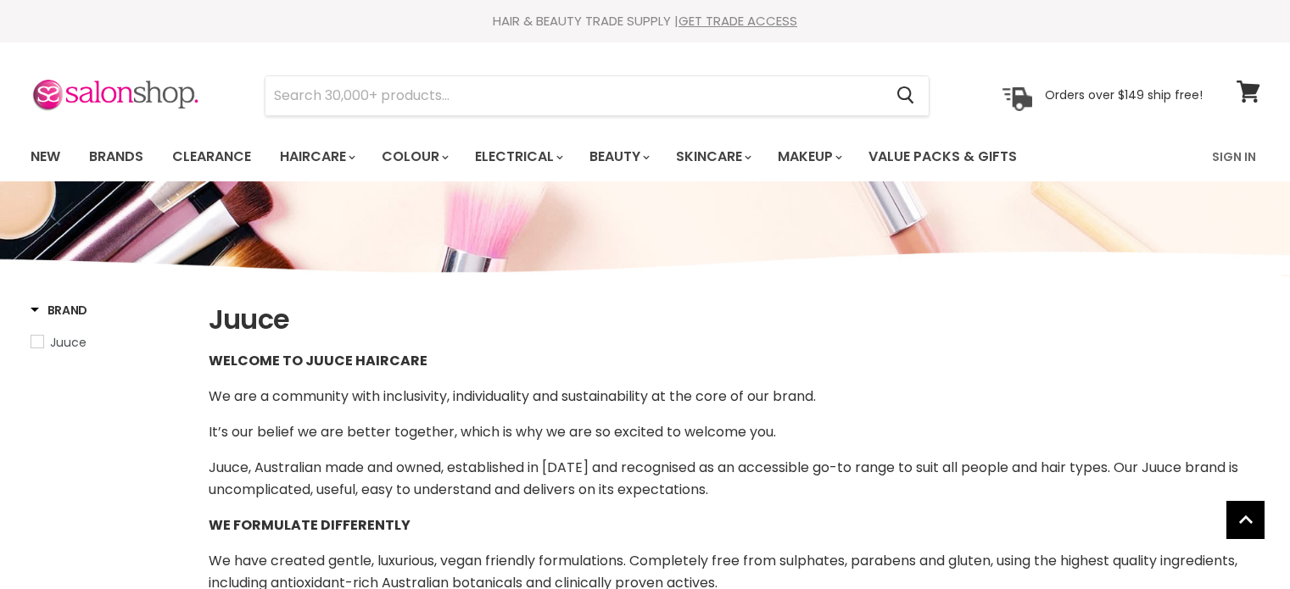
select select "manual"
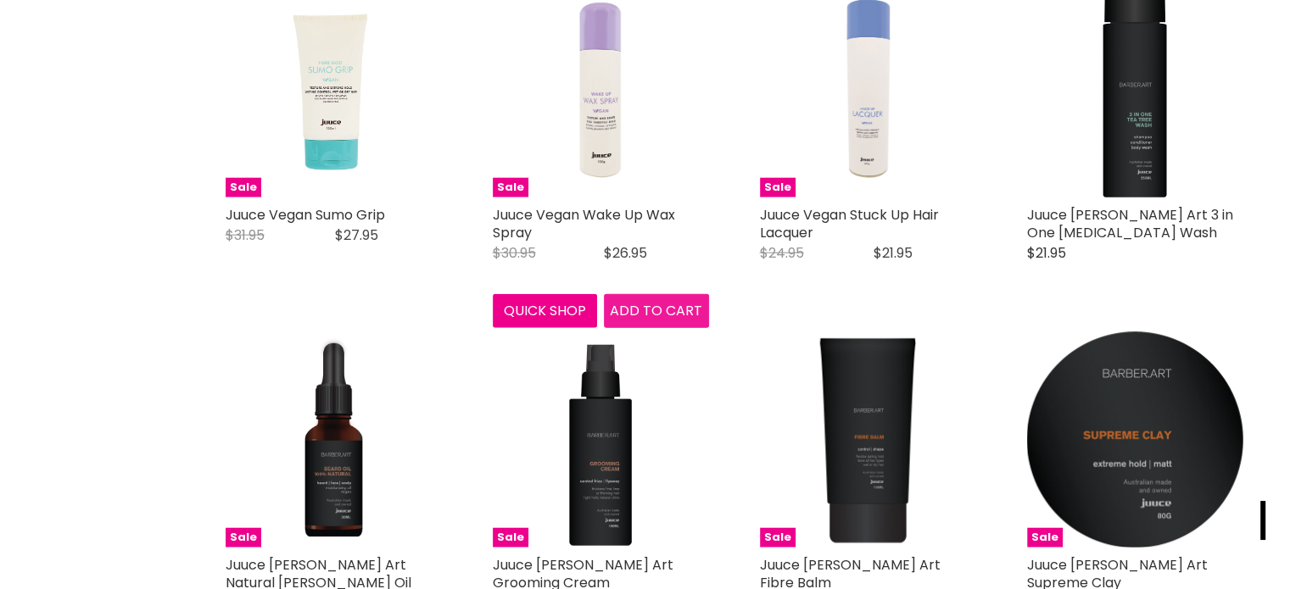
click at [645, 321] on span "Add to cart" at bounding box center [656, 311] width 92 height 20
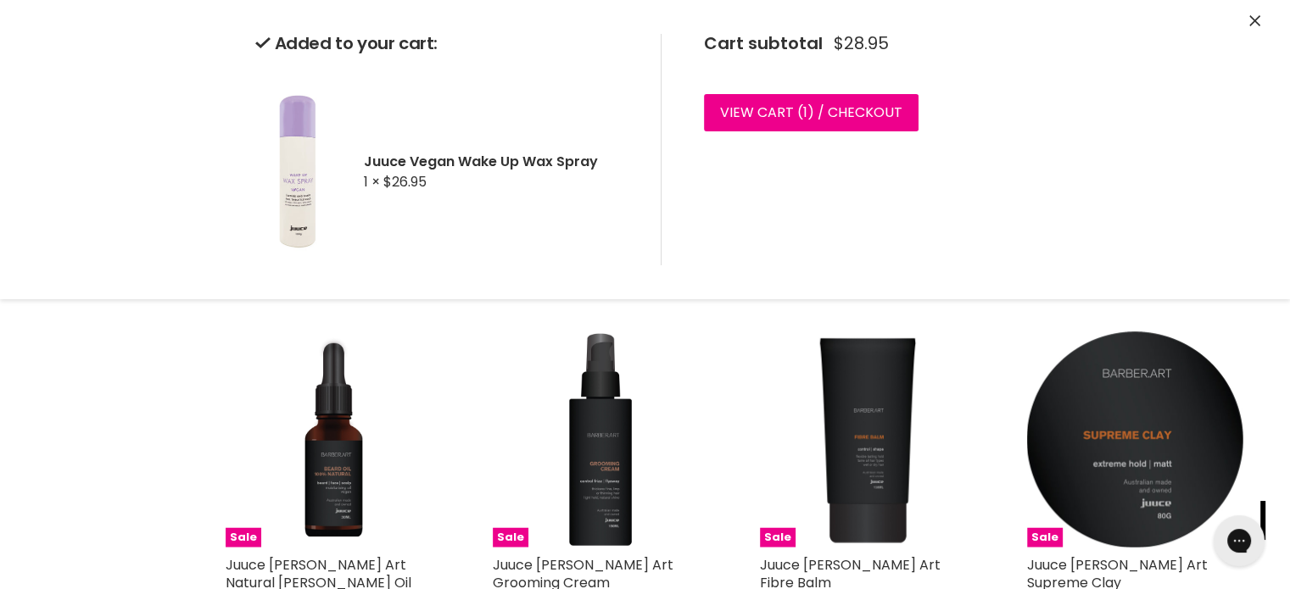
scroll to position [0, 0]
click at [751, 107] on link "View cart ( 1 ) / Checkout" at bounding box center [811, 112] width 215 height 37
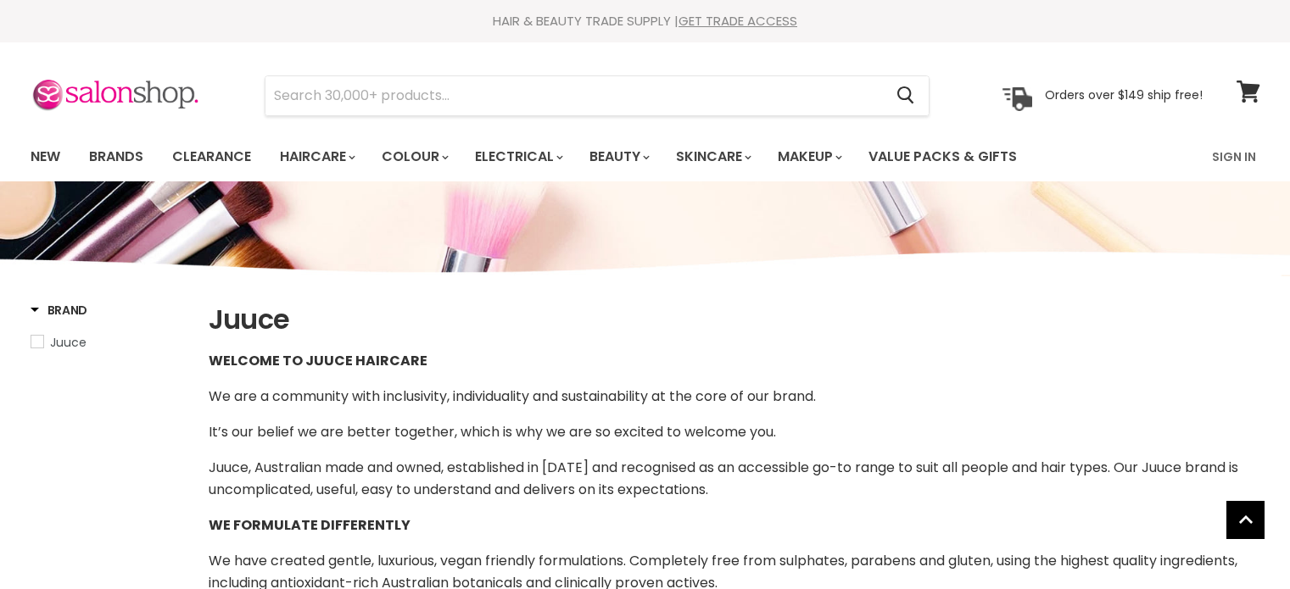
select select "manual"
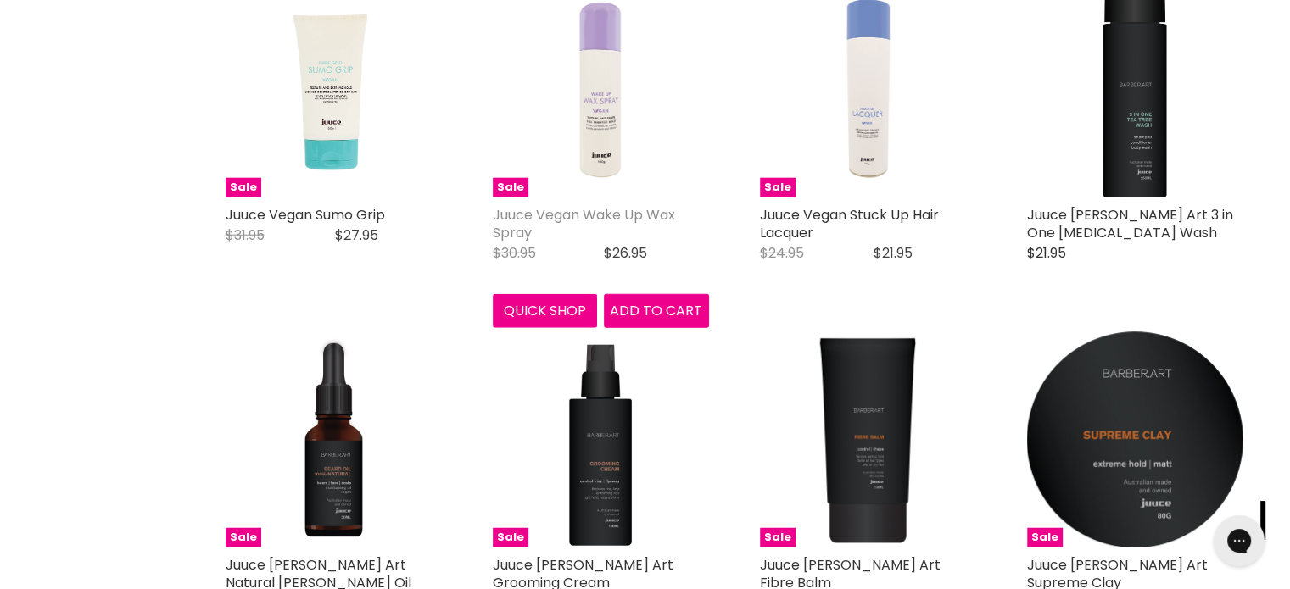
click at [545, 243] on link "Juuce Vegan Wake Up Wax Spray" at bounding box center [584, 223] width 182 height 37
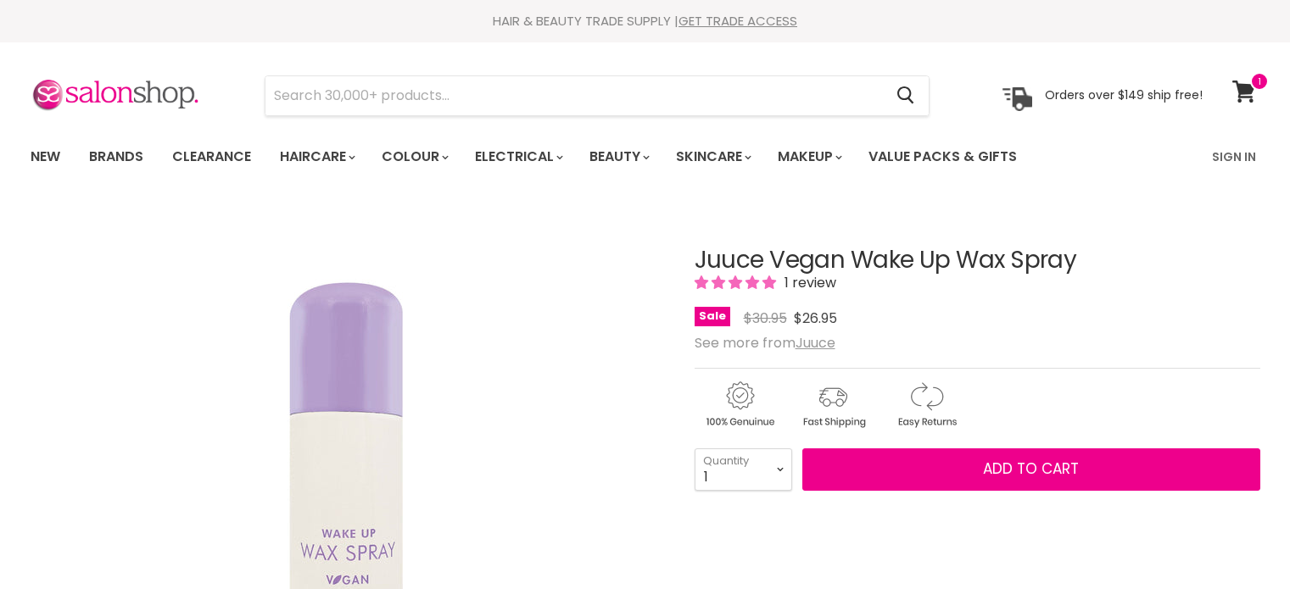
scroll to position [170, 0]
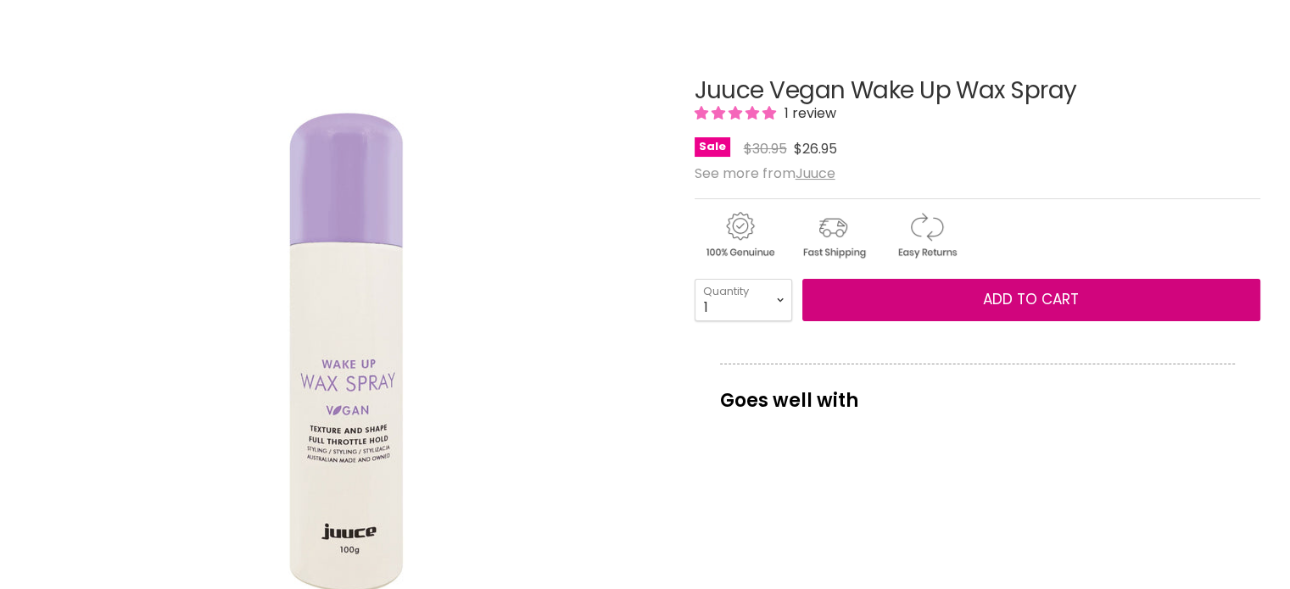
click at [1001, 295] on span "Add to cart" at bounding box center [1031, 299] width 96 height 20
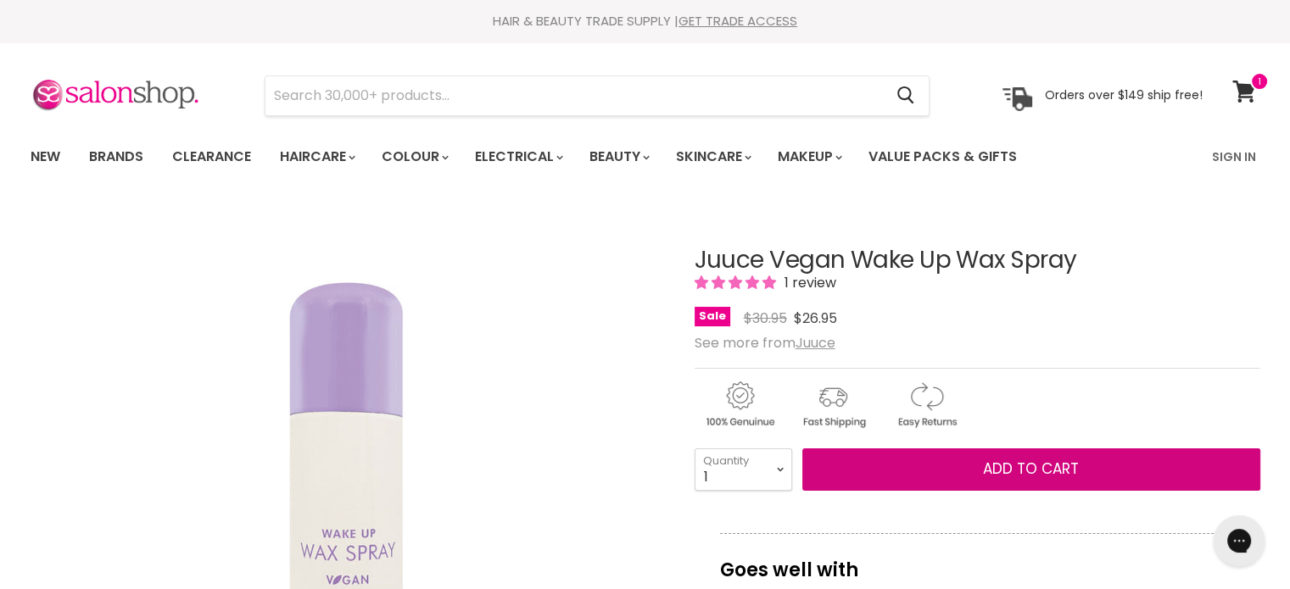
scroll to position [0, 0]
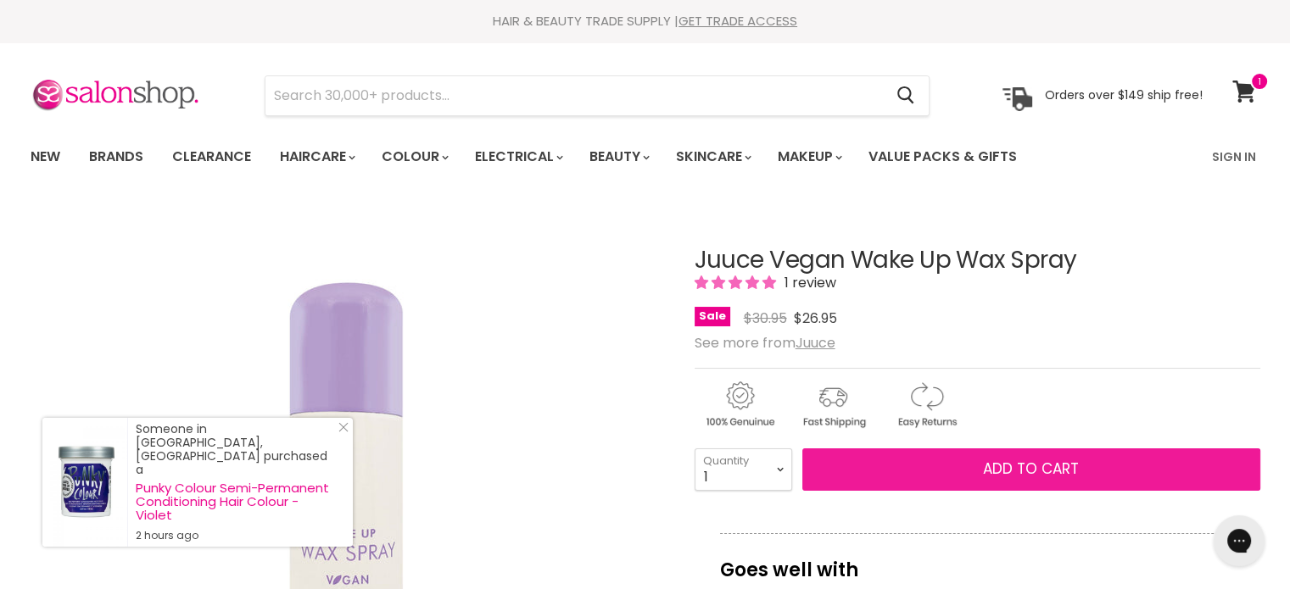
click at [1019, 464] on span "Add to cart" at bounding box center [1031, 469] width 96 height 20
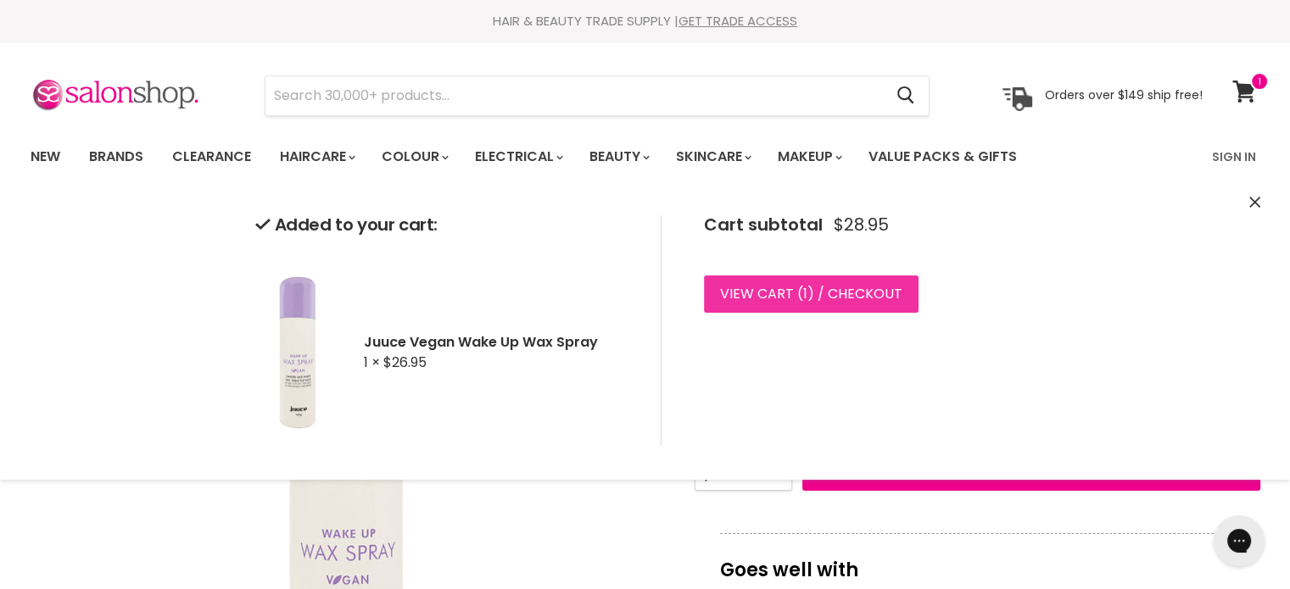
click at [753, 292] on link "View cart ( 1 ) / Checkout" at bounding box center [811, 294] width 215 height 37
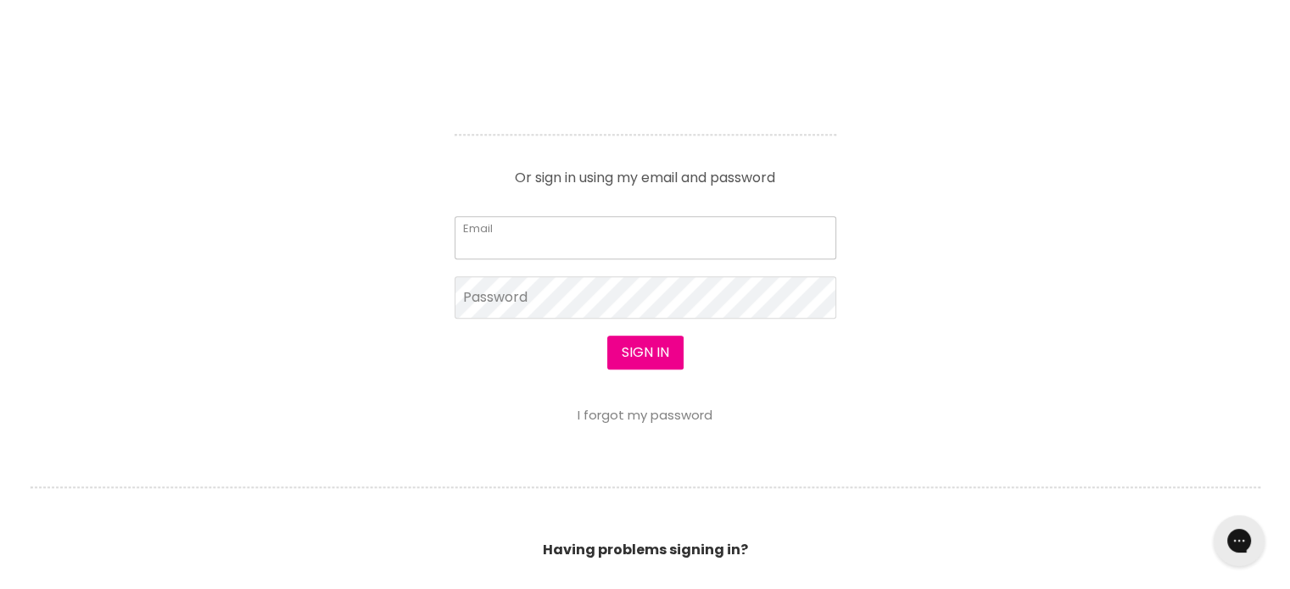
click at [586, 238] on input "Email" at bounding box center [646, 237] width 382 height 42
type input "[EMAIL_ADDRESS][DOMAIN_NAME]"
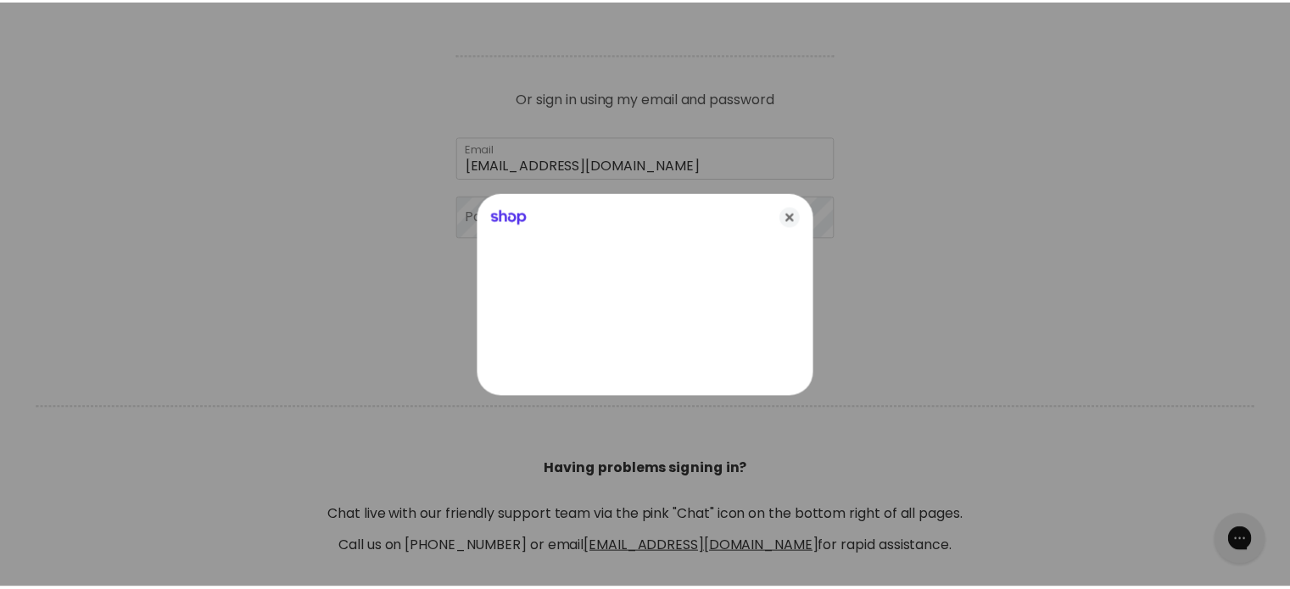
scroll to position [763, 0]
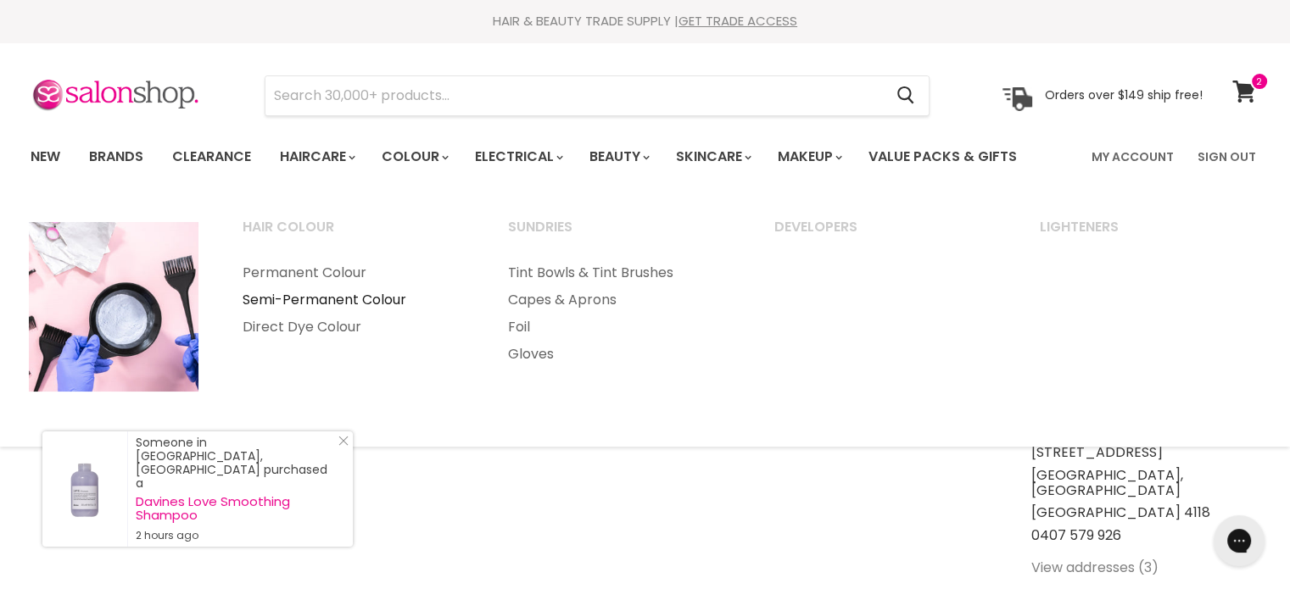
click at [383, 299] on link "Semi-Permanent Colour" at bounding box center [352, 300] width 263 height 27
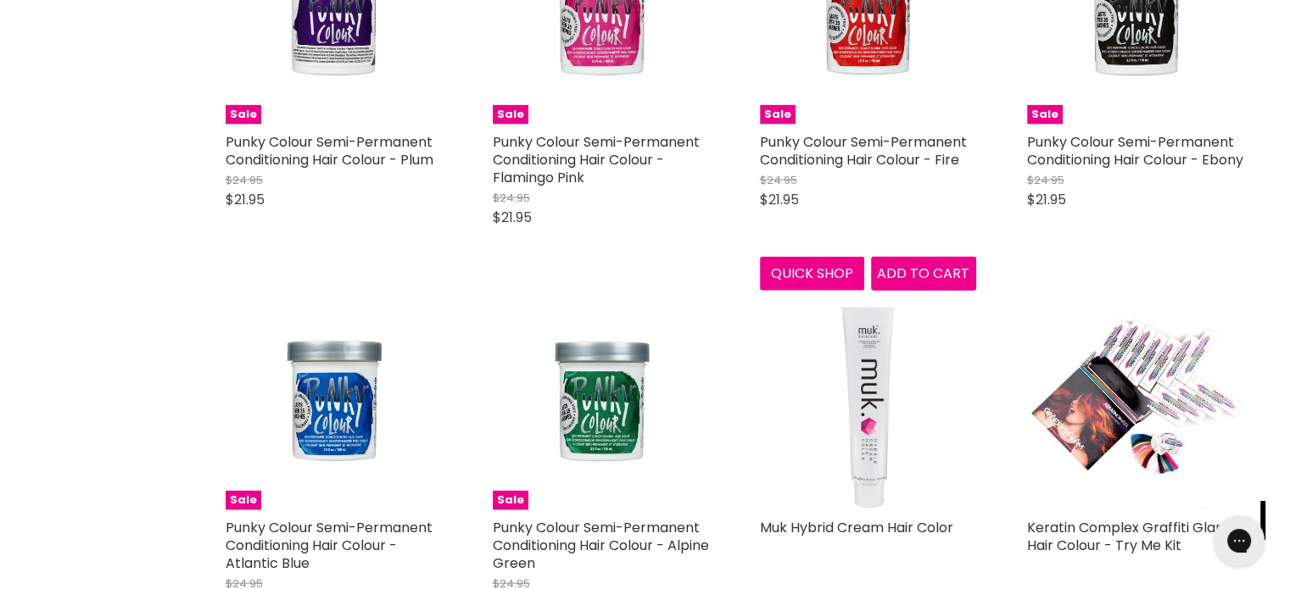
scroll to position [3817, 0]
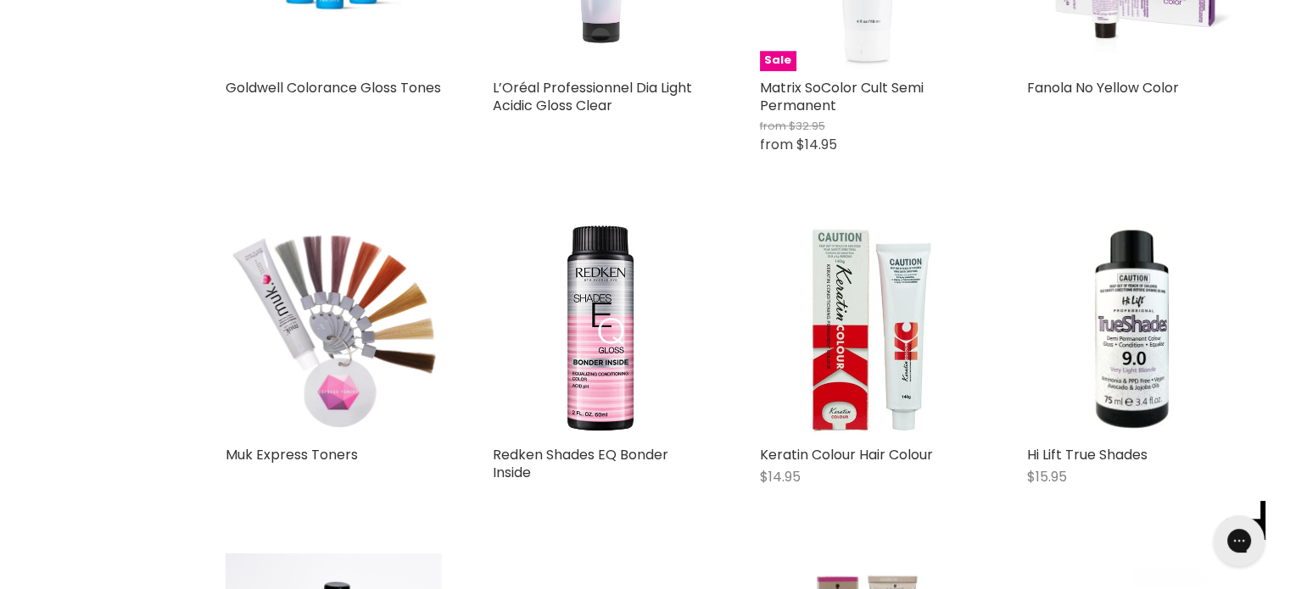
scroll to position [1611, 0]
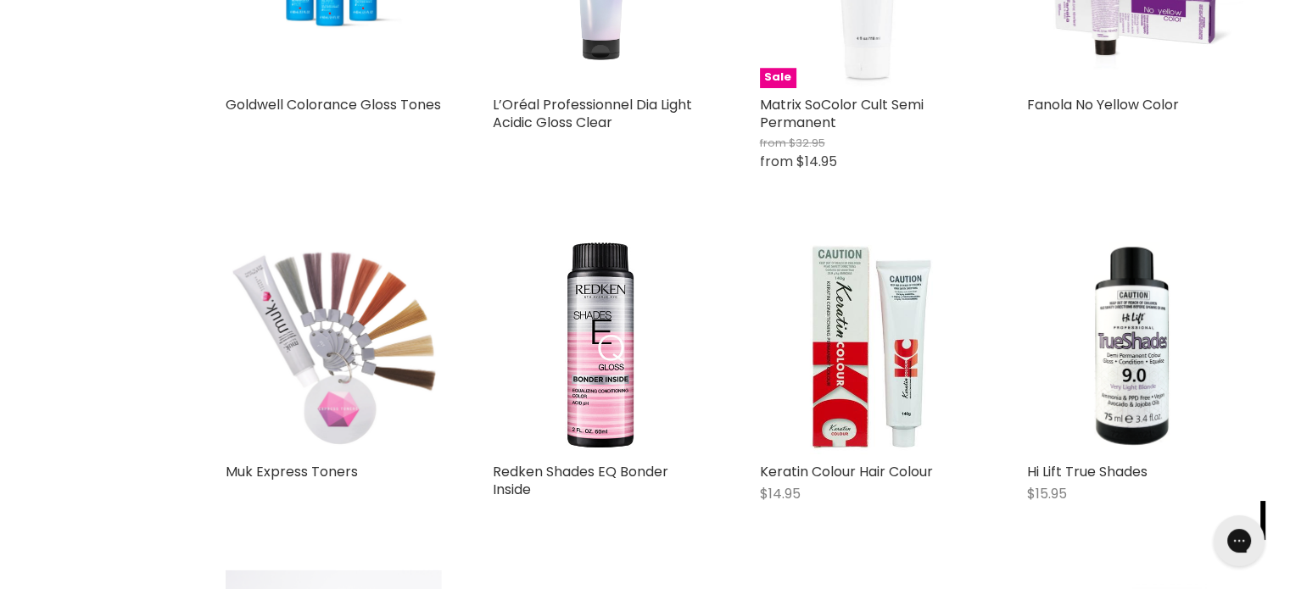
click at [334, 361] on img "Main content" at bounding box center [334, 346] width 216 height 216
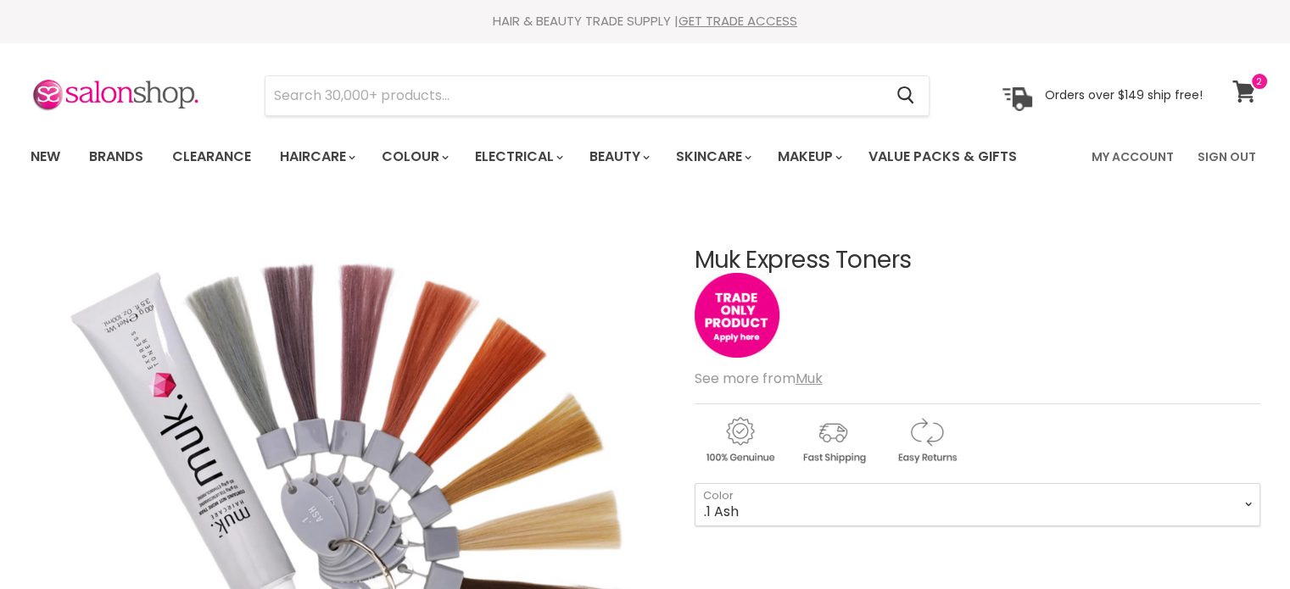
click at [1248, 81] on icon at bounding box center [1244, 92] width 24 height 22
